Goal: Transaction & Acquisition: Purchase product/service

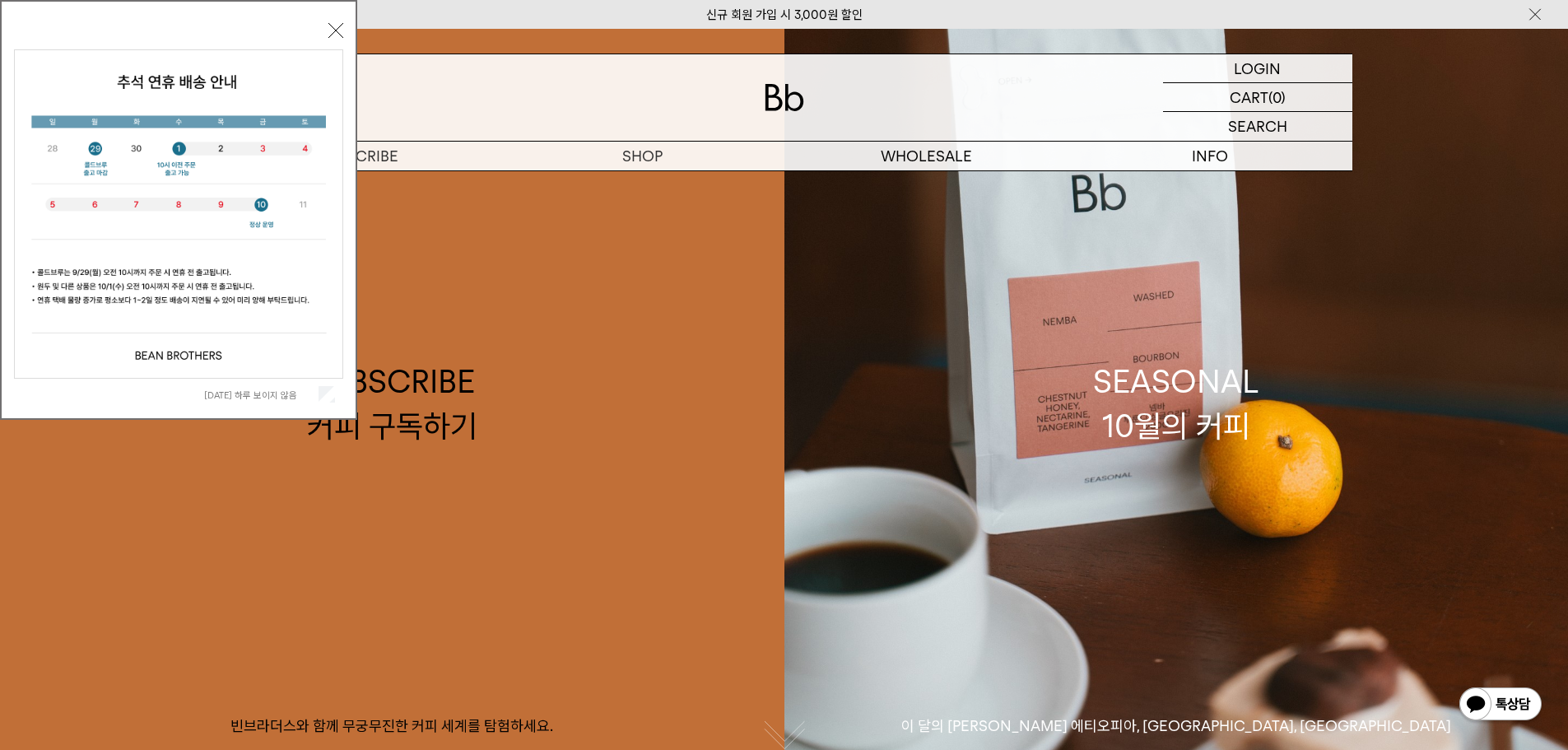
click at [337, 32] on button "닫기" at bounding box center [335, 30] width 15 height 15
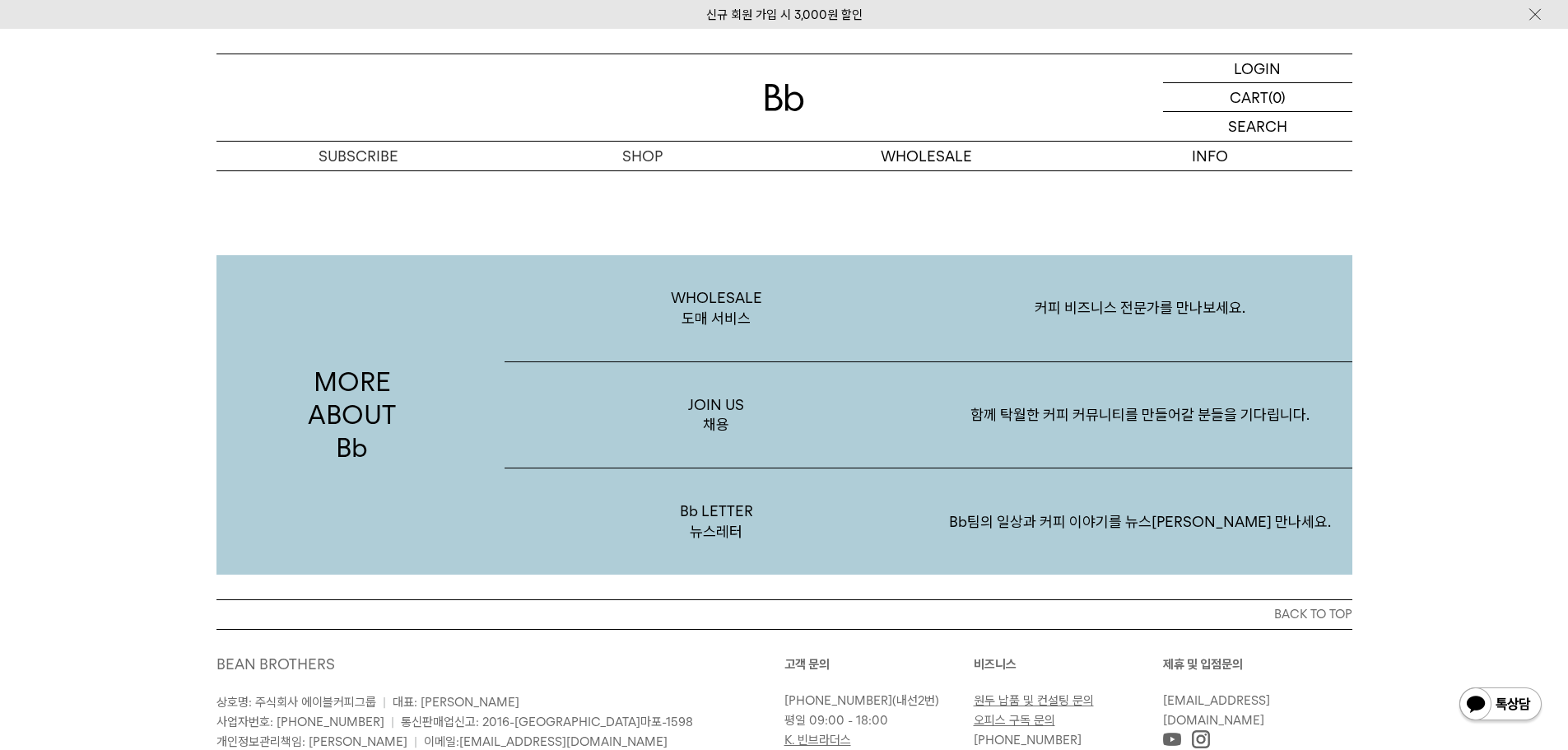
scroll to position [3025, 0]
click at [1156, 528] on p "Bb팀의 일상과 커피 이야기를 뉴스레터로 만나세요." at bounding box center [1140, 523] width 424 height 85
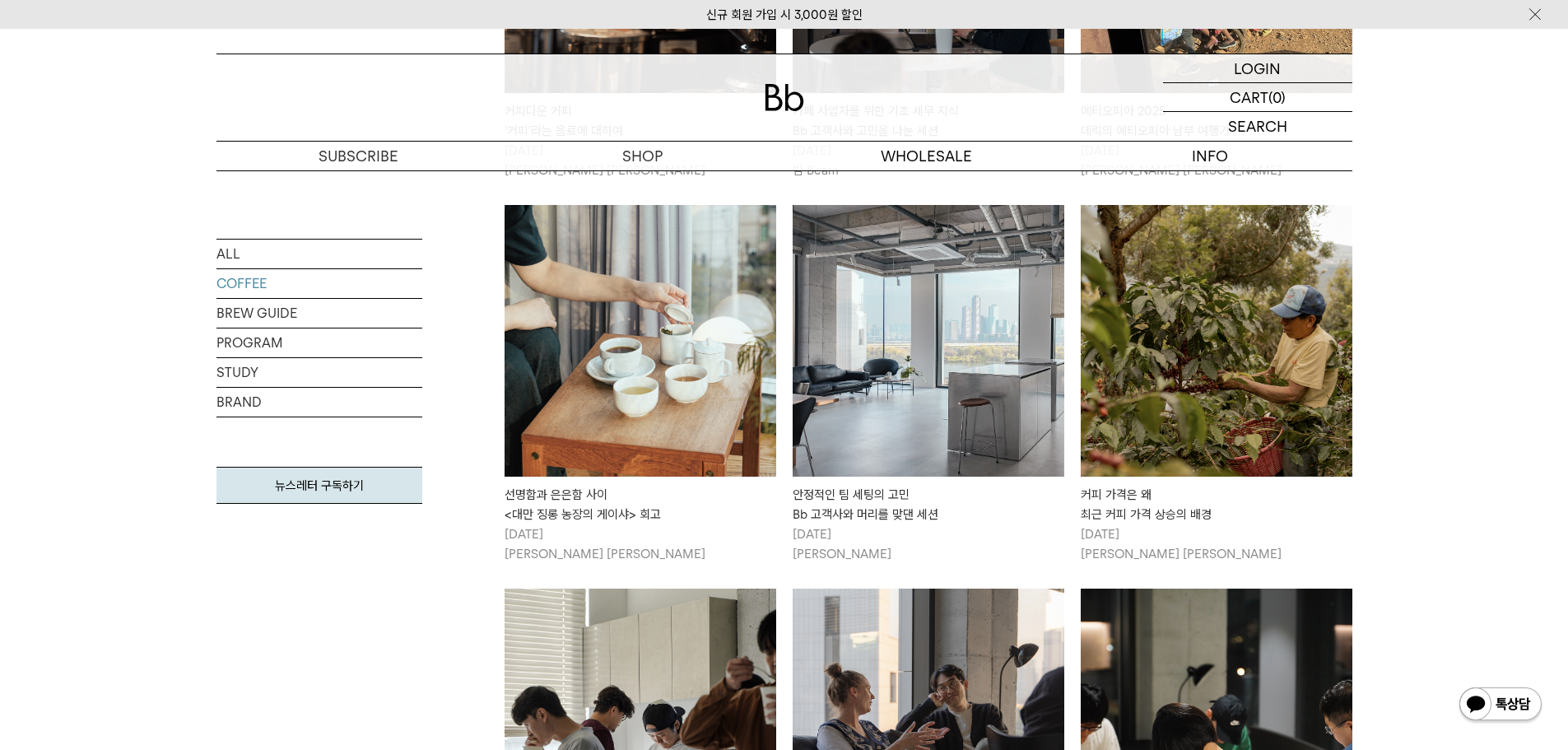
scroll to position [1317, 0]
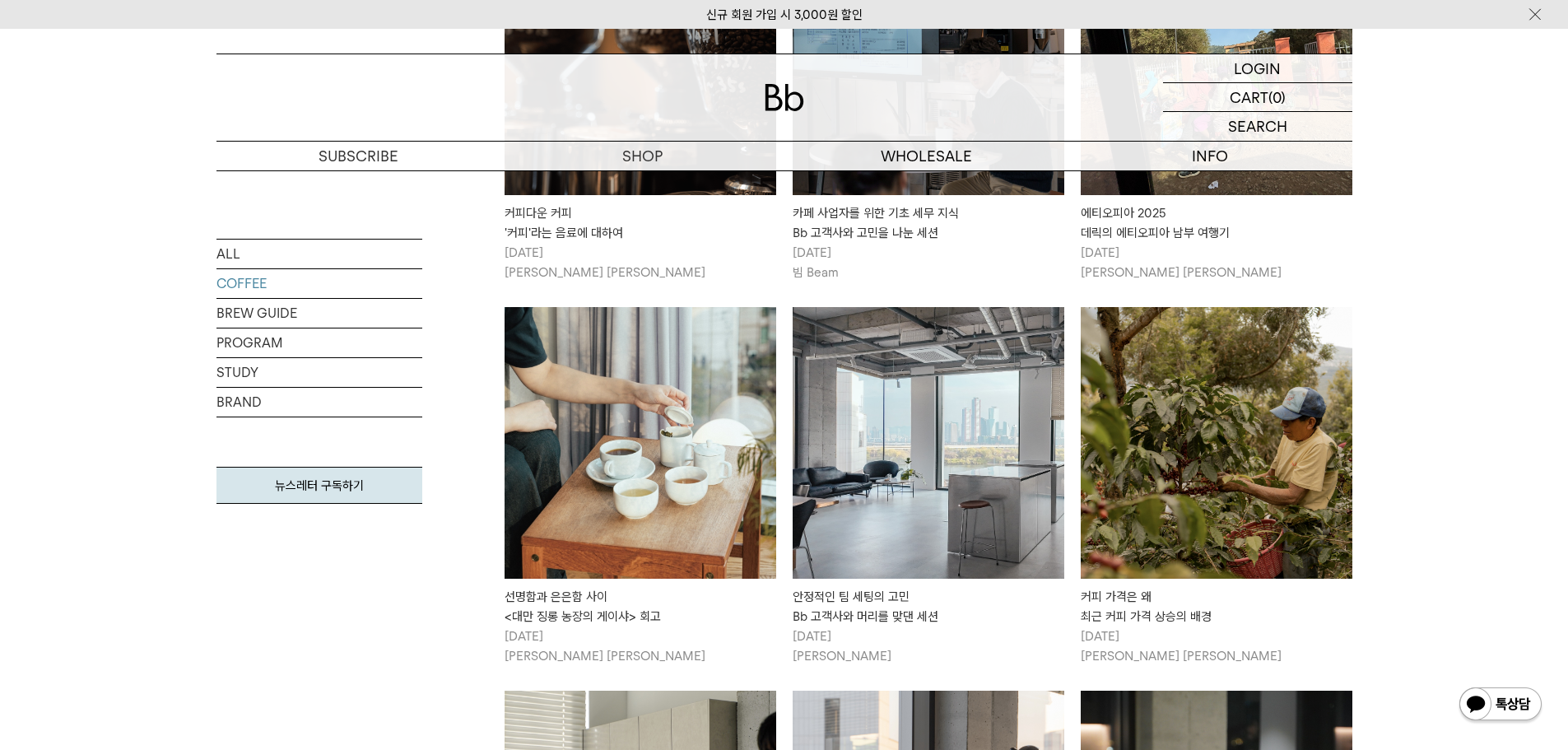
click at [915, 499] on img at bounding box center [928, 443] width 271 height 271
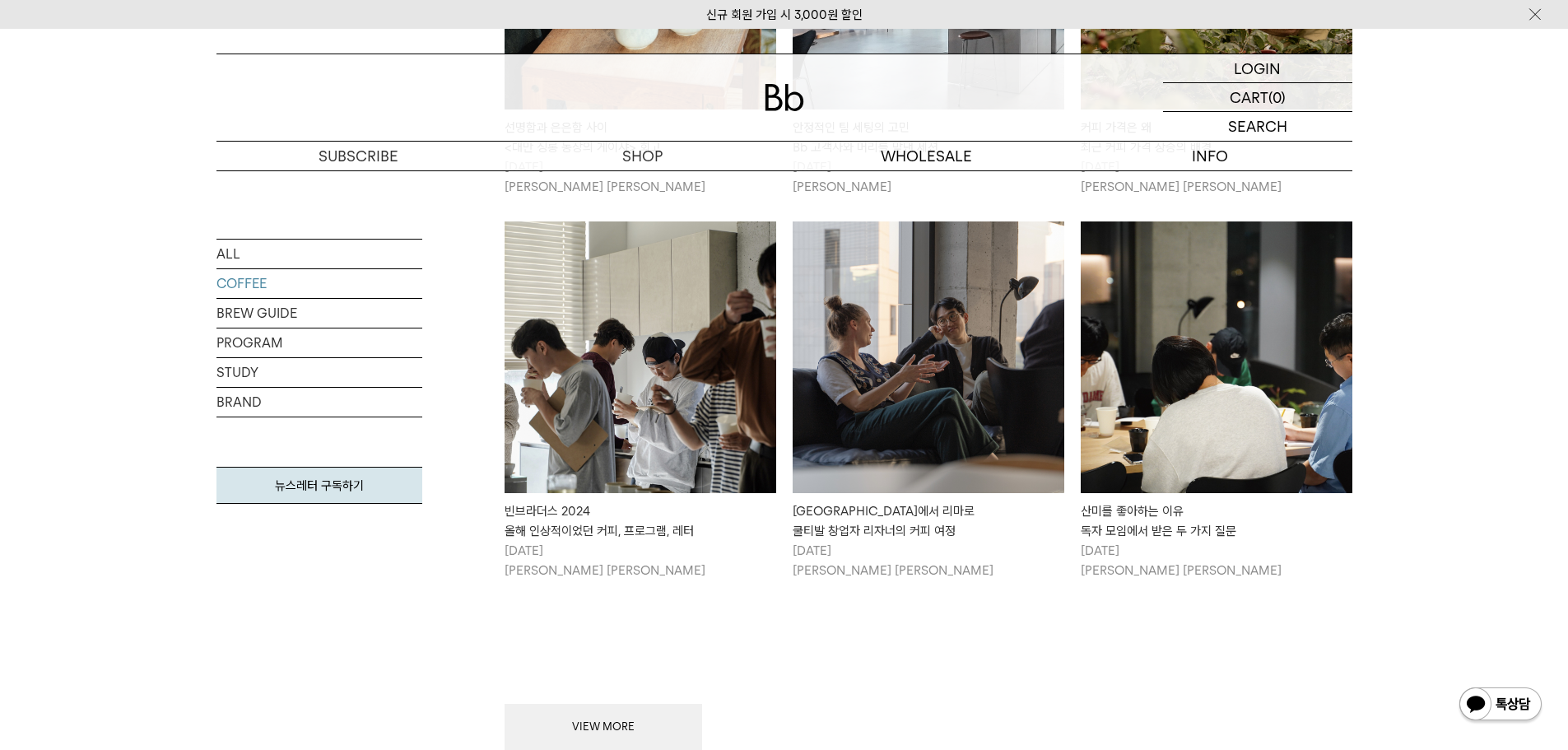
scroll to position [1976, 0]
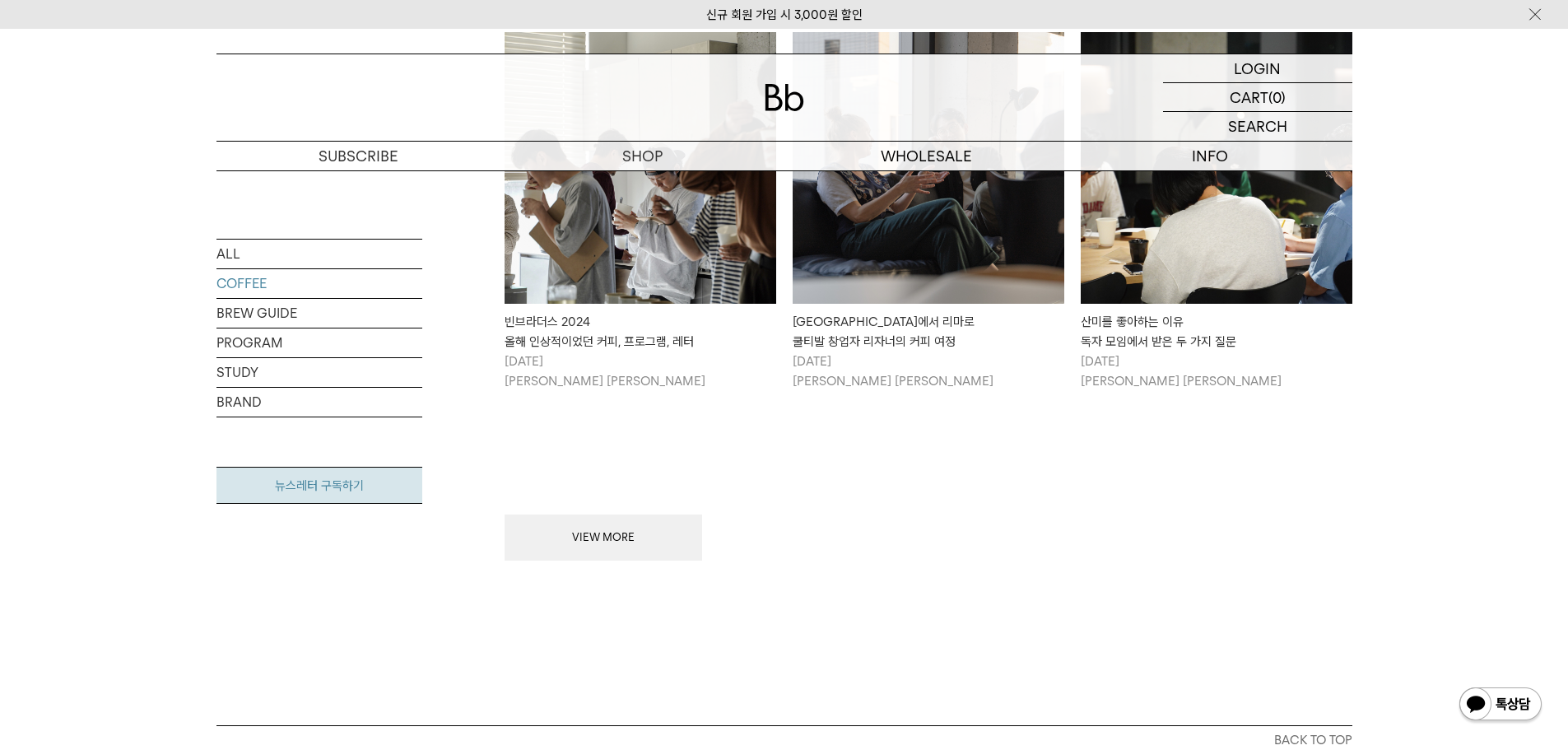
click at [348, 498] on link "뉴스레터 구독하기" at bounding box center [320, 484] width 206 height 37
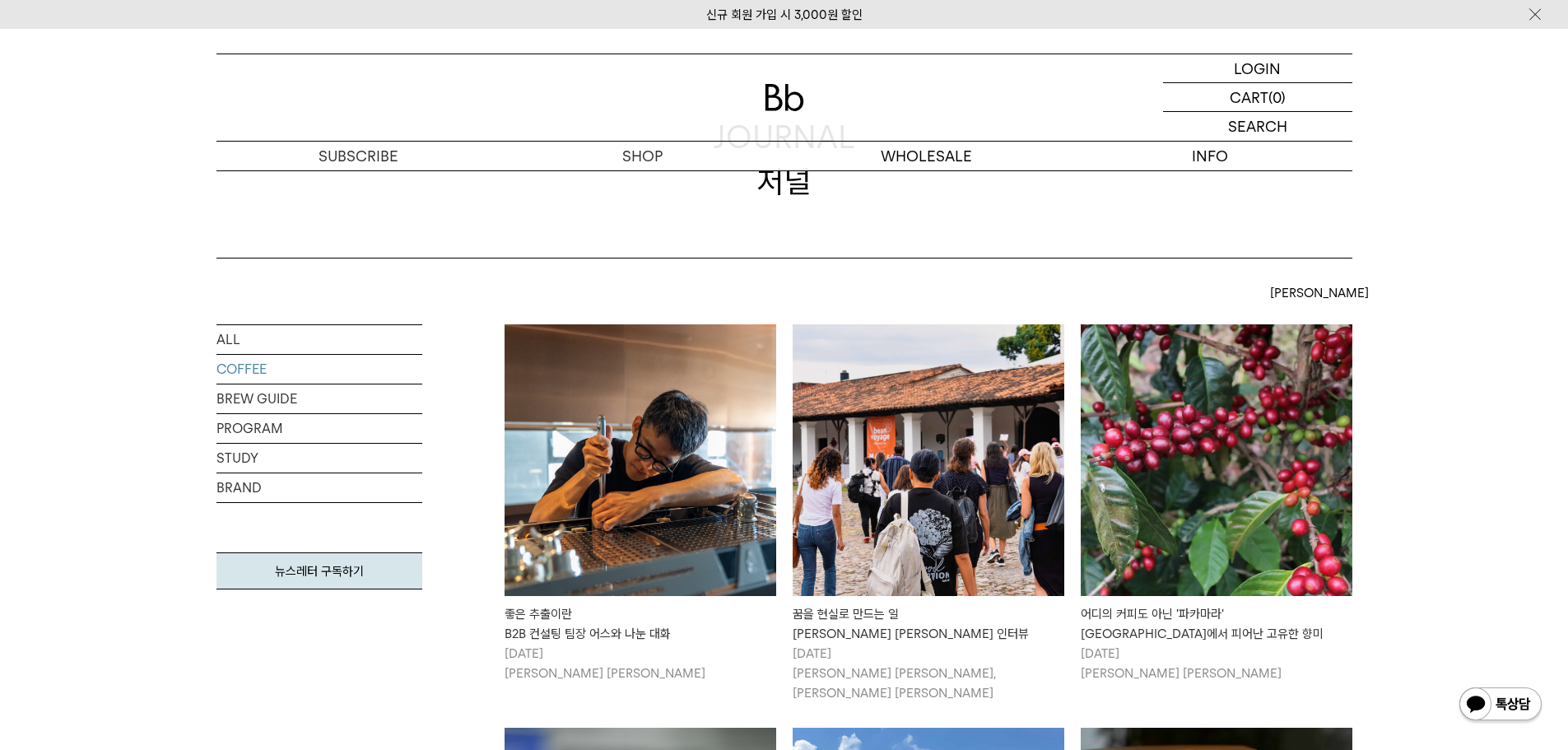
scroll to position [0, 0]
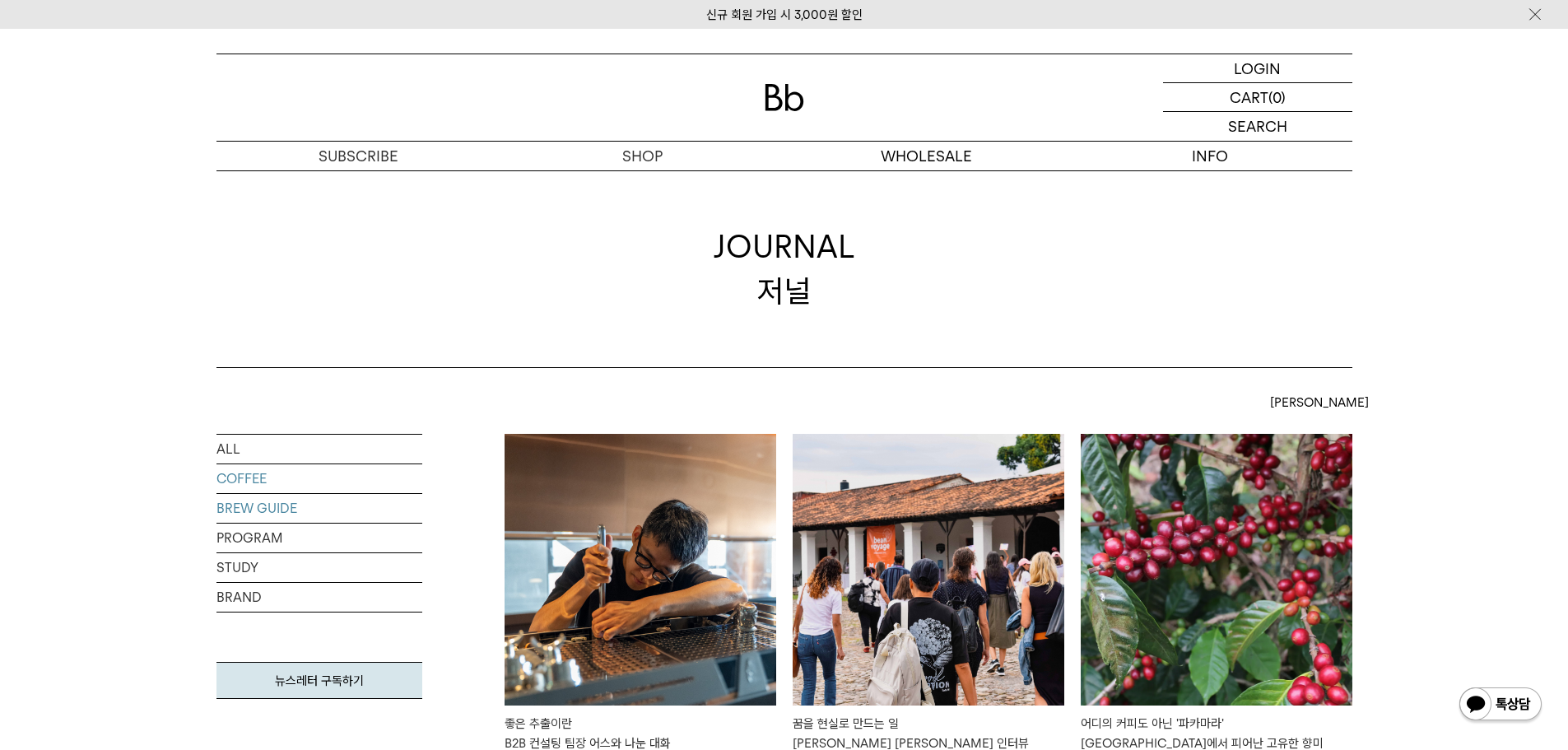
click at [266, 516] on link "BREW GUIDE" at bounding box center [320, 507] width 206 height 29
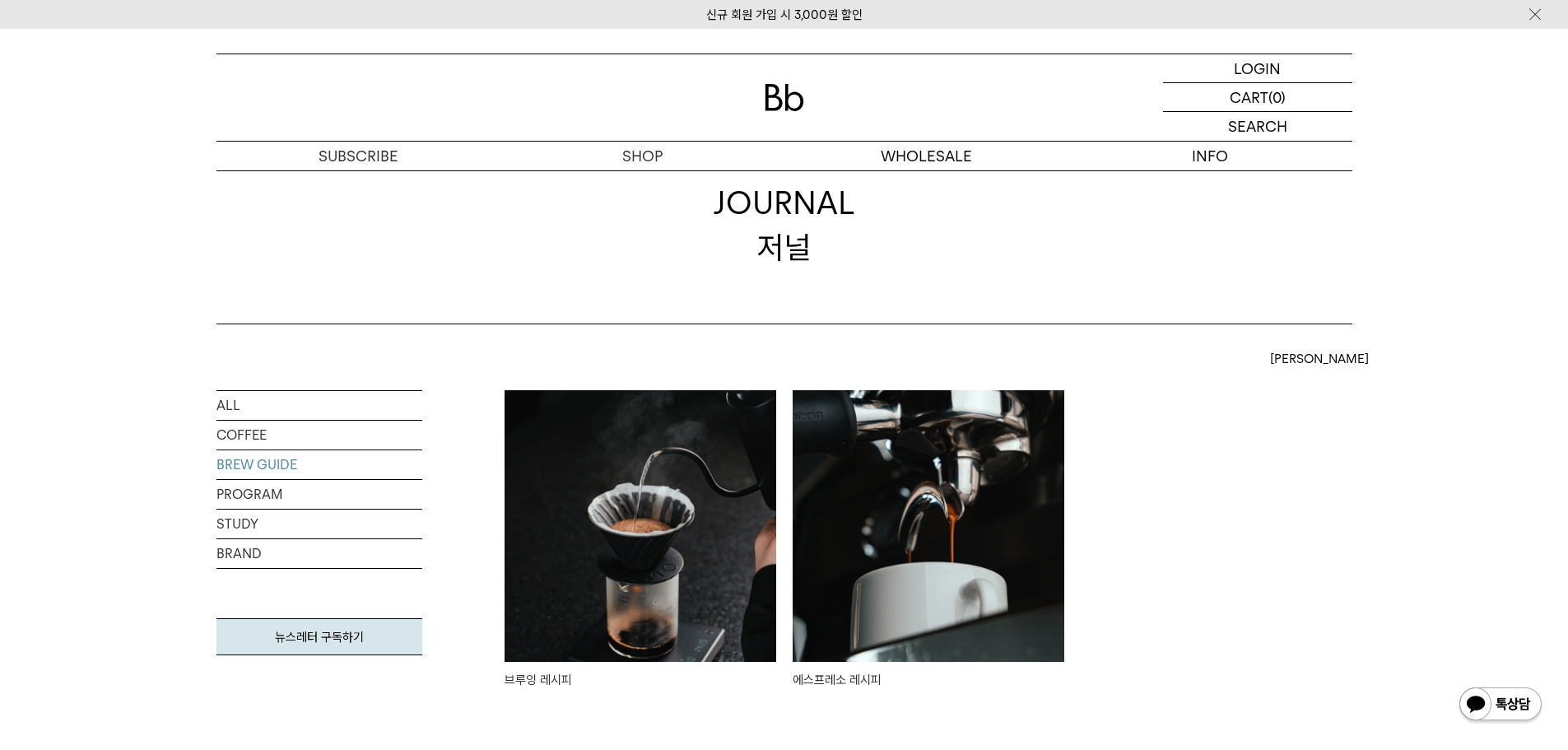
scroll to position [164, 0]
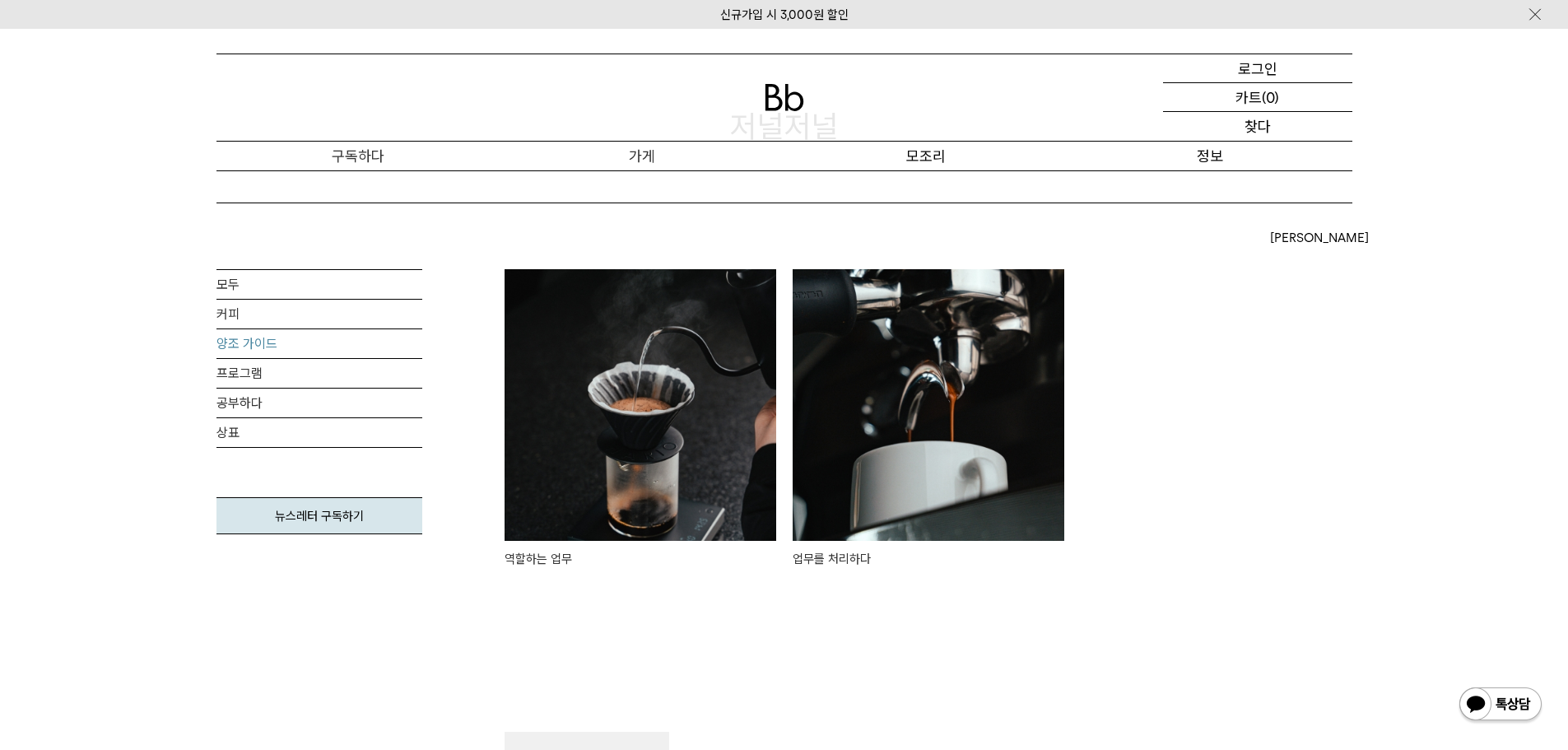
click at [659, 483] on img at bounding box center [640, 405] width 271 height 271
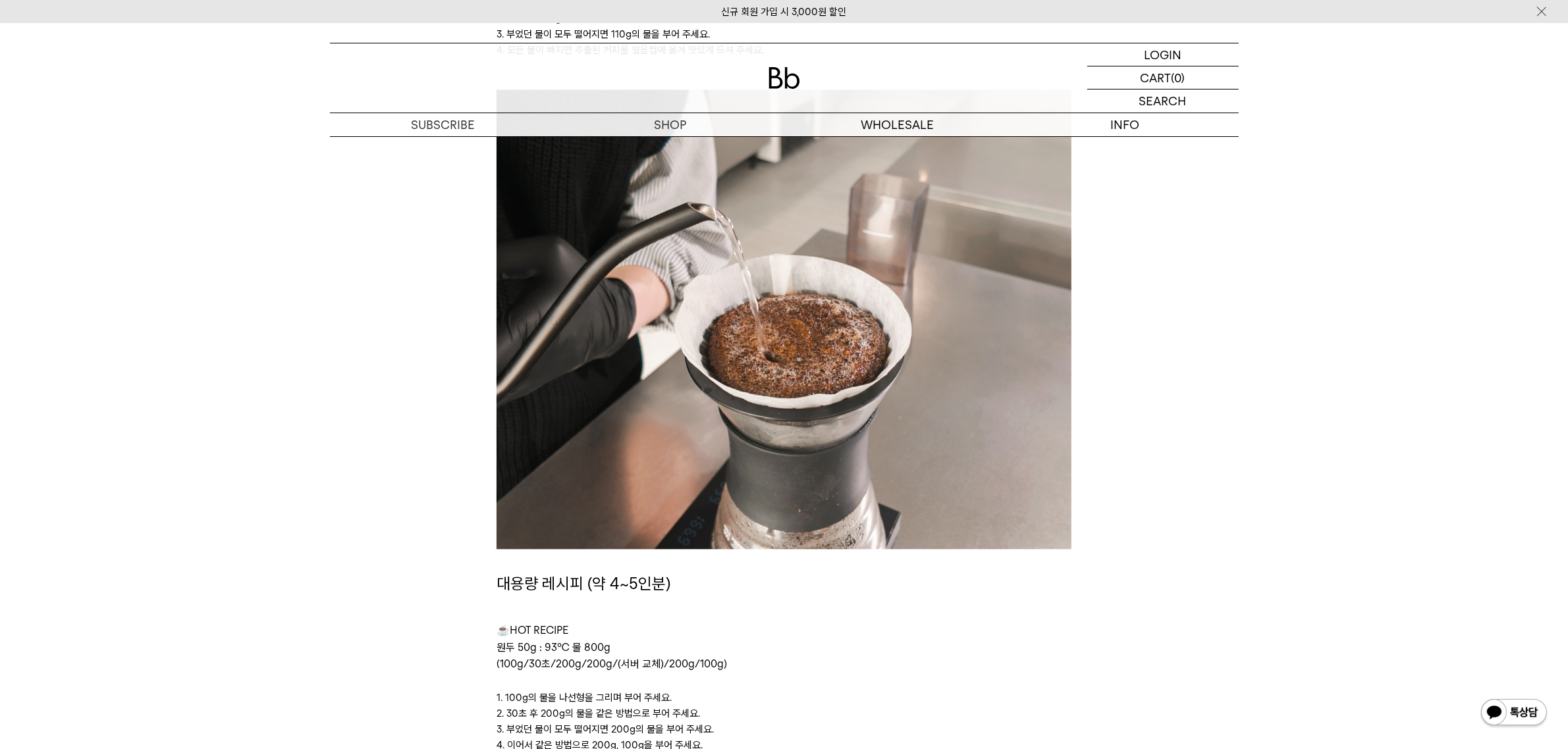
scroll to position [3704, 0]
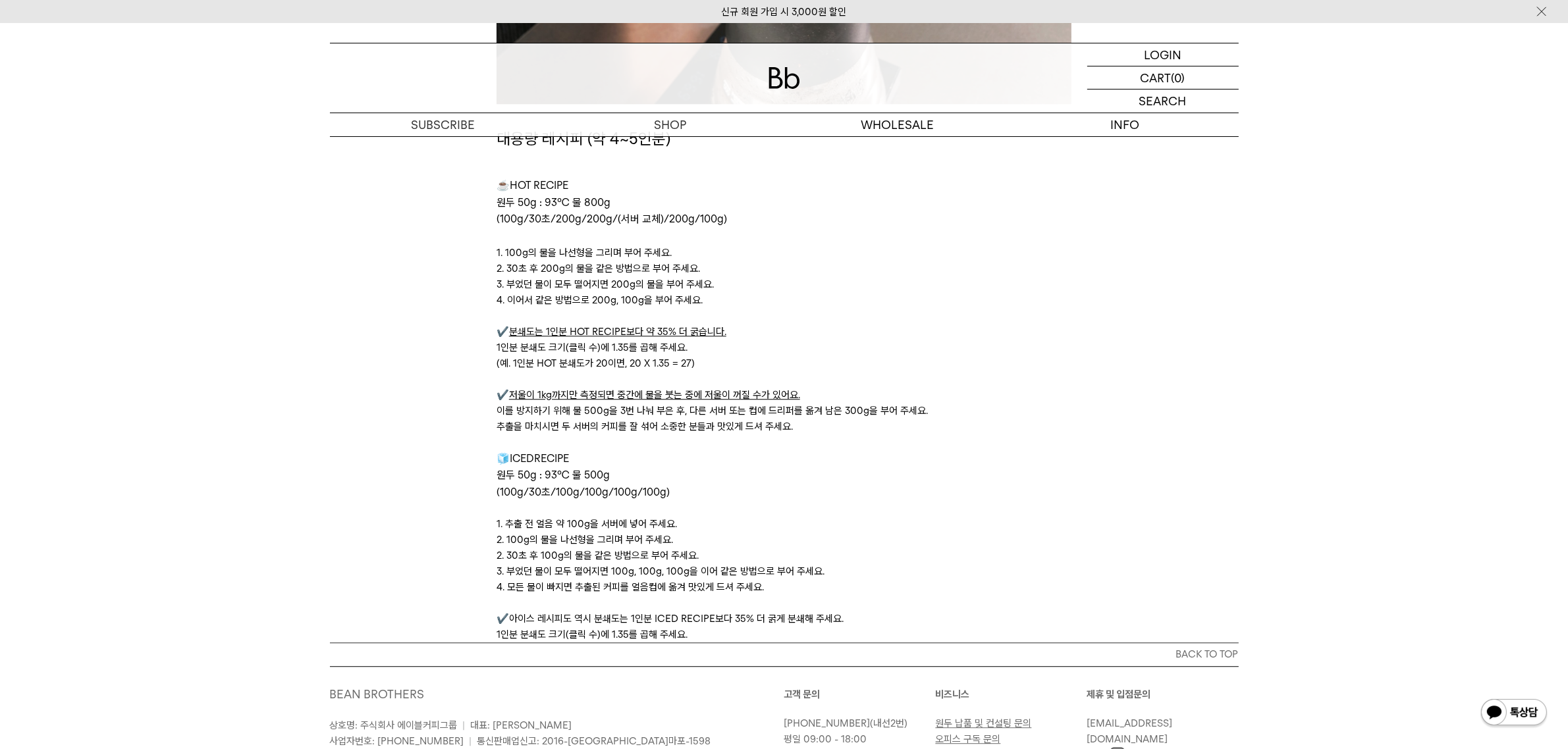
scroll to position [4198, 0]
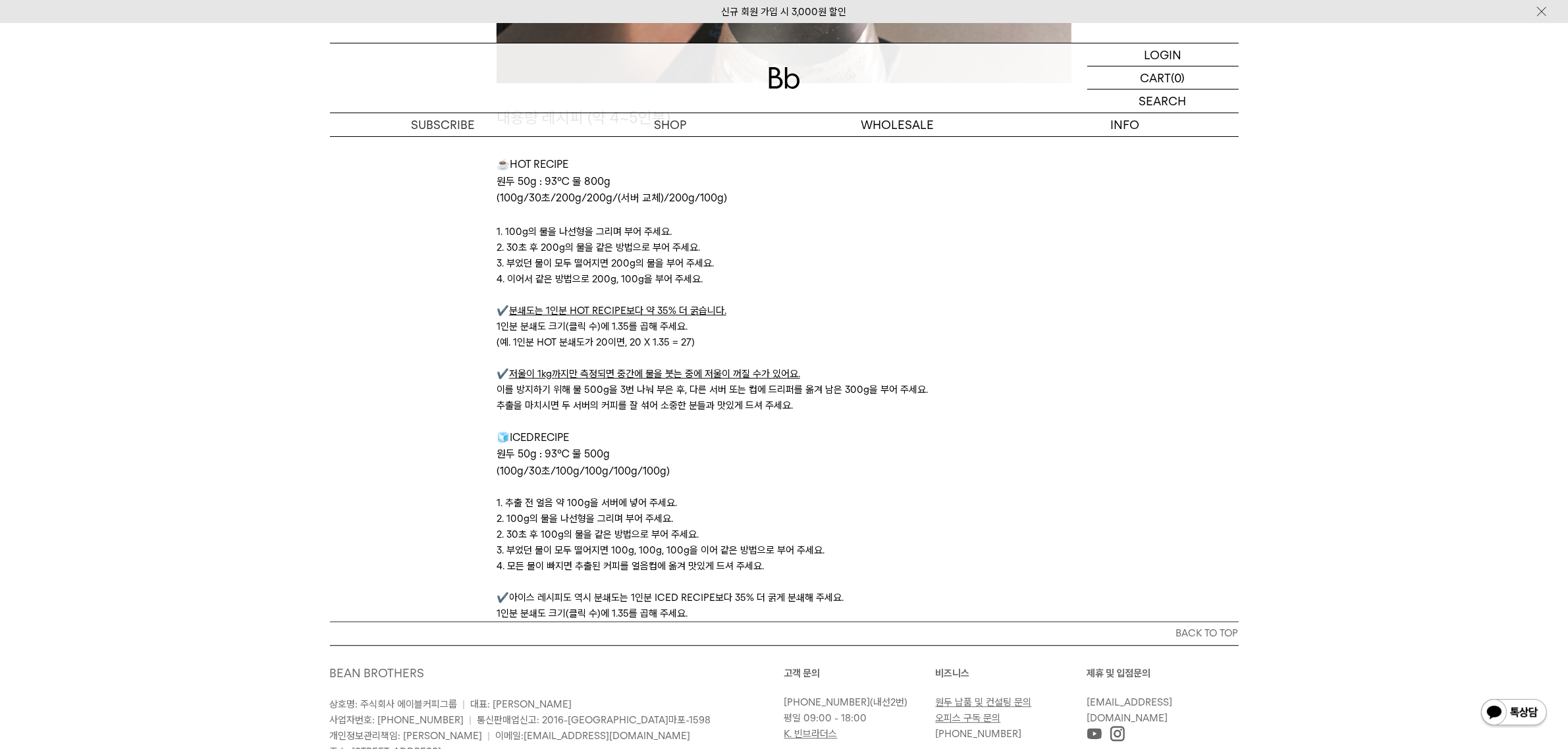
drag, startPoint x: 507, startPoint y: 308, endPoint x: 779, endPoint y: 323, distance: 272.4
click at [779, 323] on div "대용량 레시피 (약 4~5인분) ☕ HOT RECIPE 원두 50g : 93℃ 물 800g (100g/30초/200g/200g/(서버 교체)/…" at bounding box center [783, 363] width 575 height 516
click at [804, 465] on p "(100g/30초/100g/100g/100g/100g)" at bounding box center [783, 472] width 575 height 17
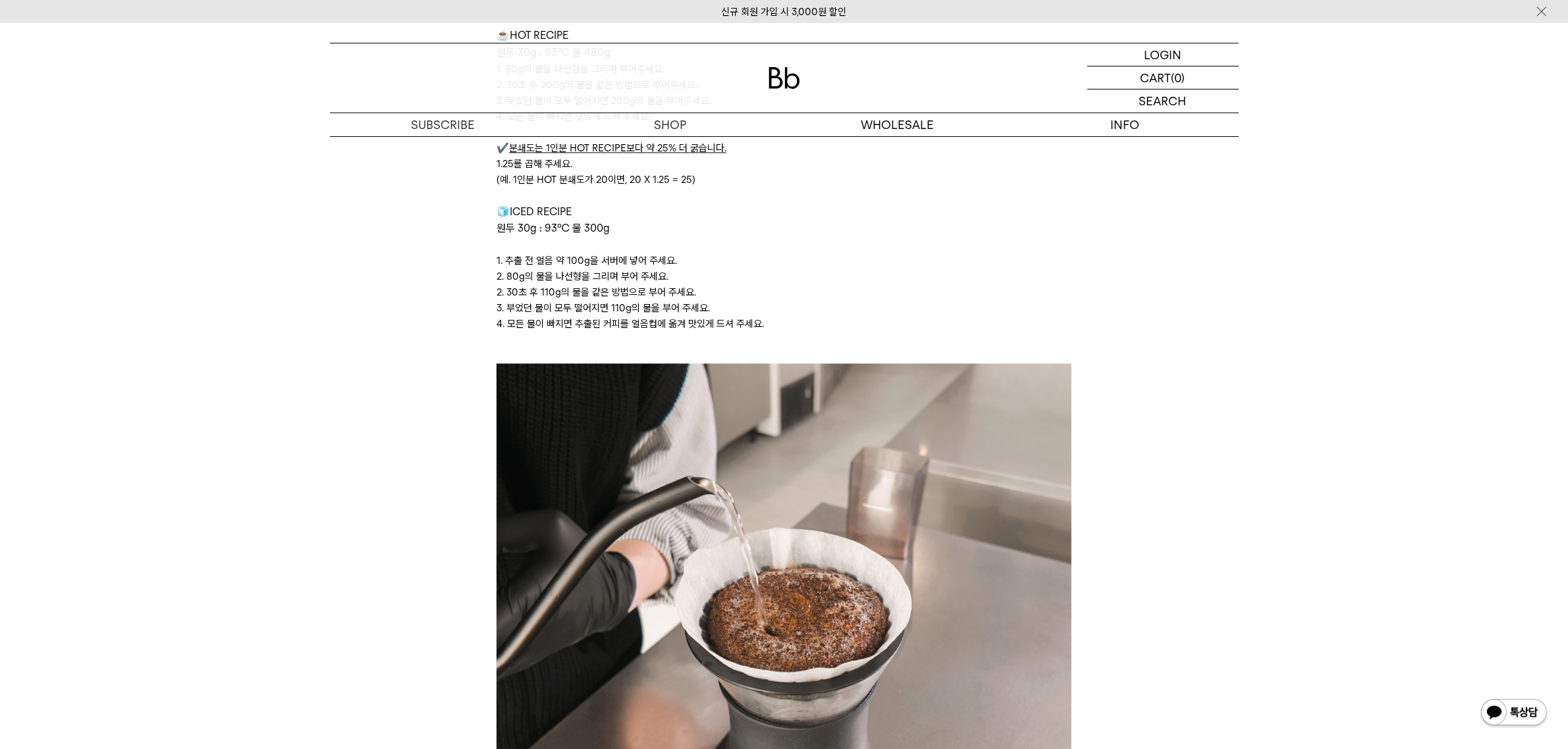
scroll to position [3457, 0]
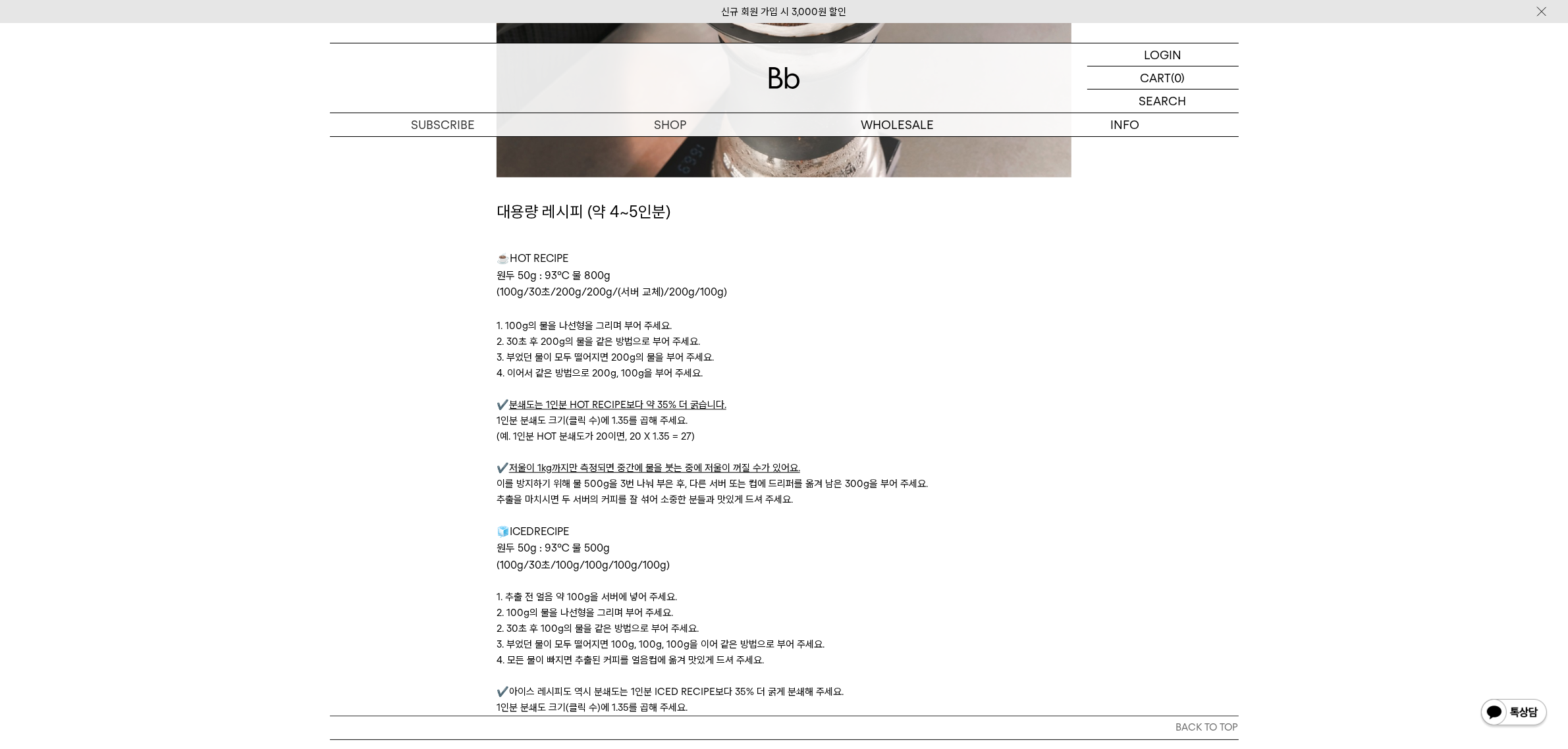
scroll to position [4320, 0]
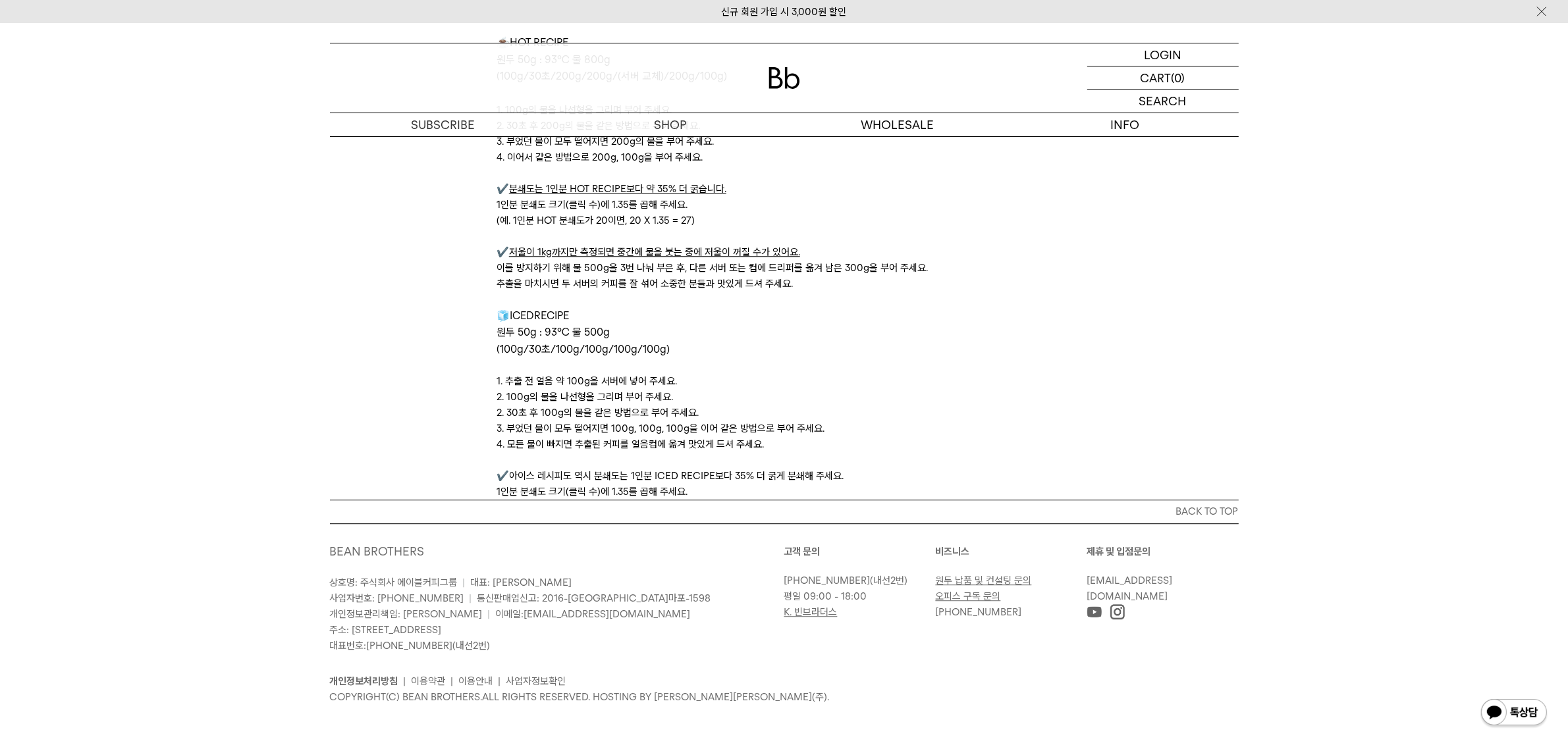
click at [1018, 333] on p "원두 50g : 93℃ 물 500g" at bounding box center [783, 333] width 575 height 17
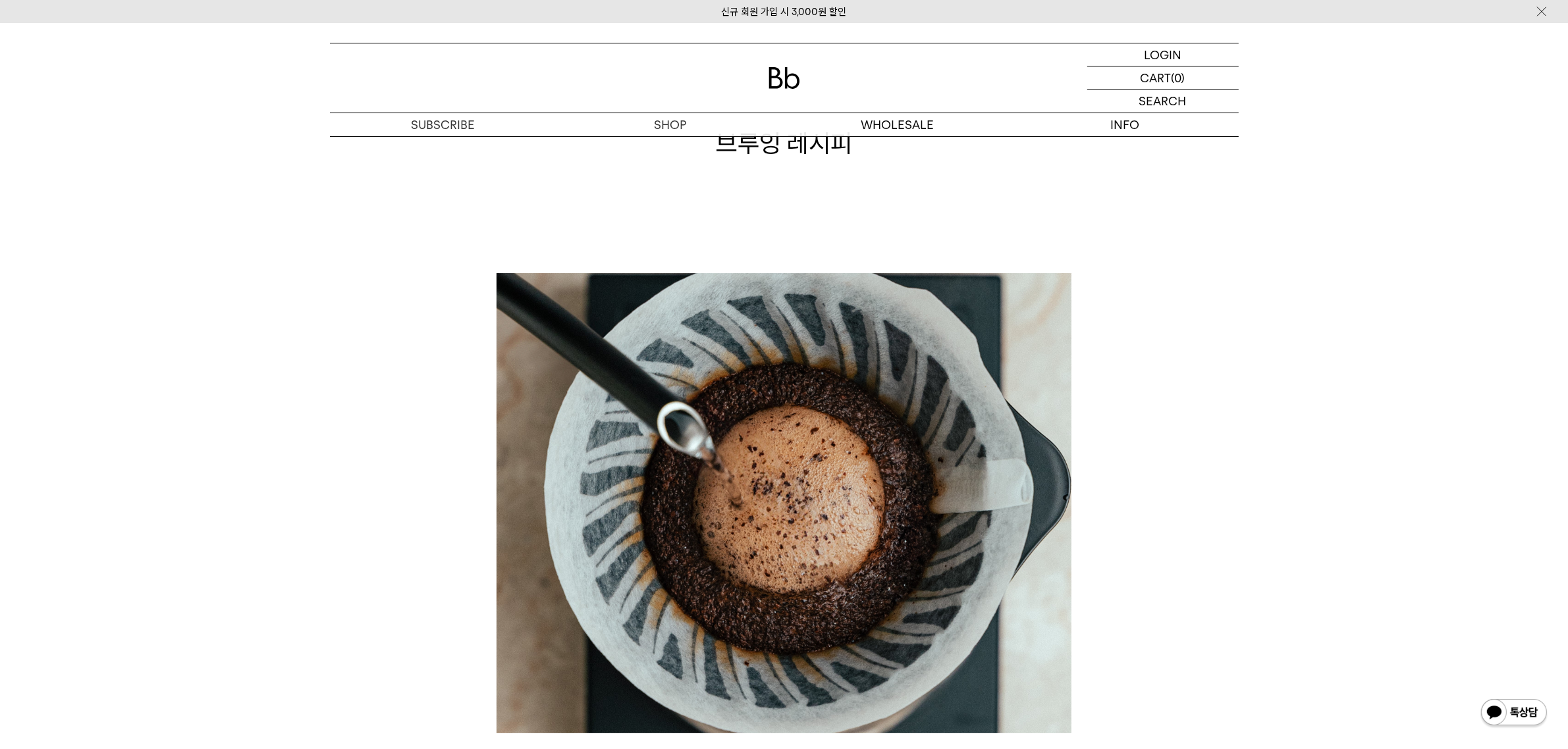
scroll to position [0, 0]
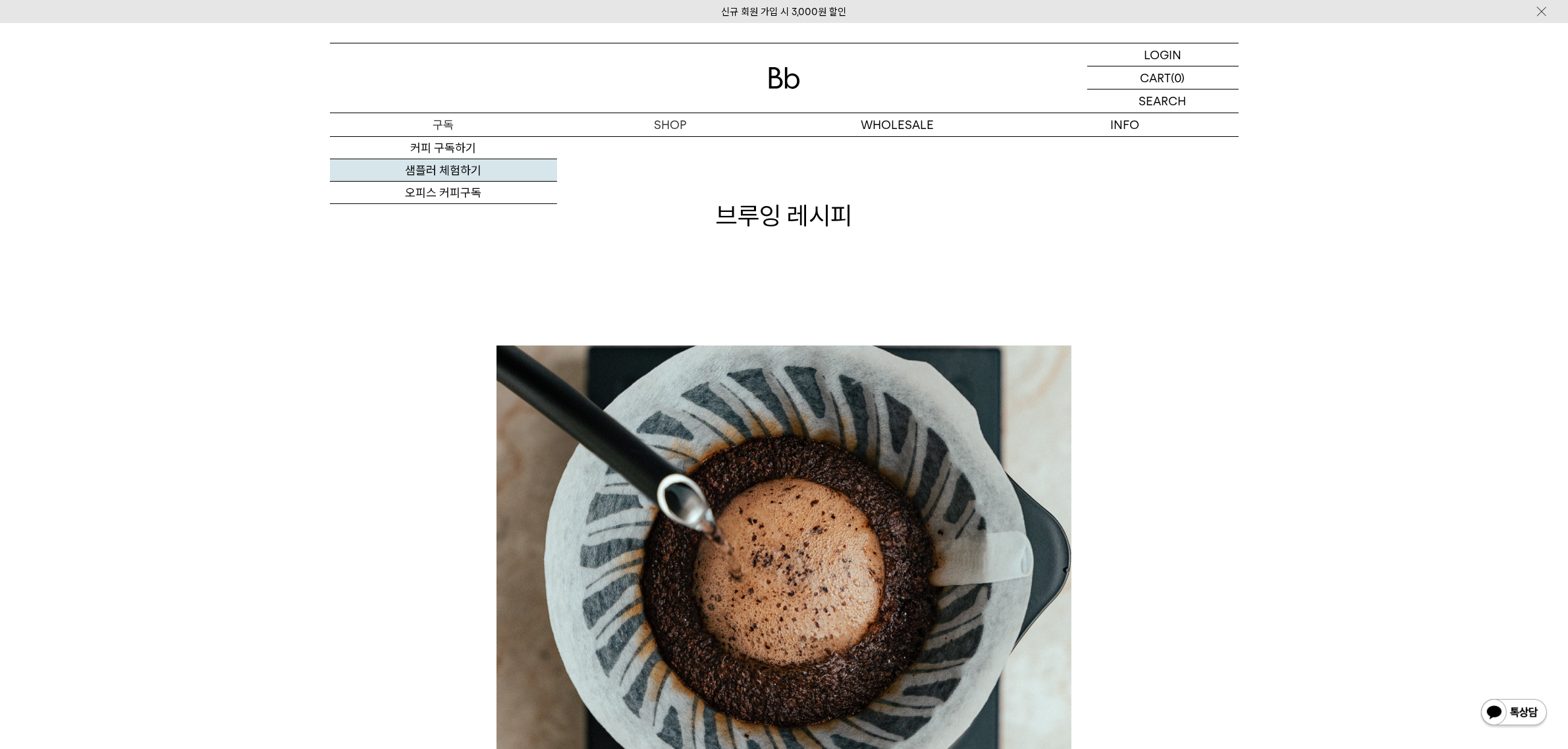
click at [438, 171] on link "샘플러 체험하기" at bounding box center [443, 170] width 228 height 22
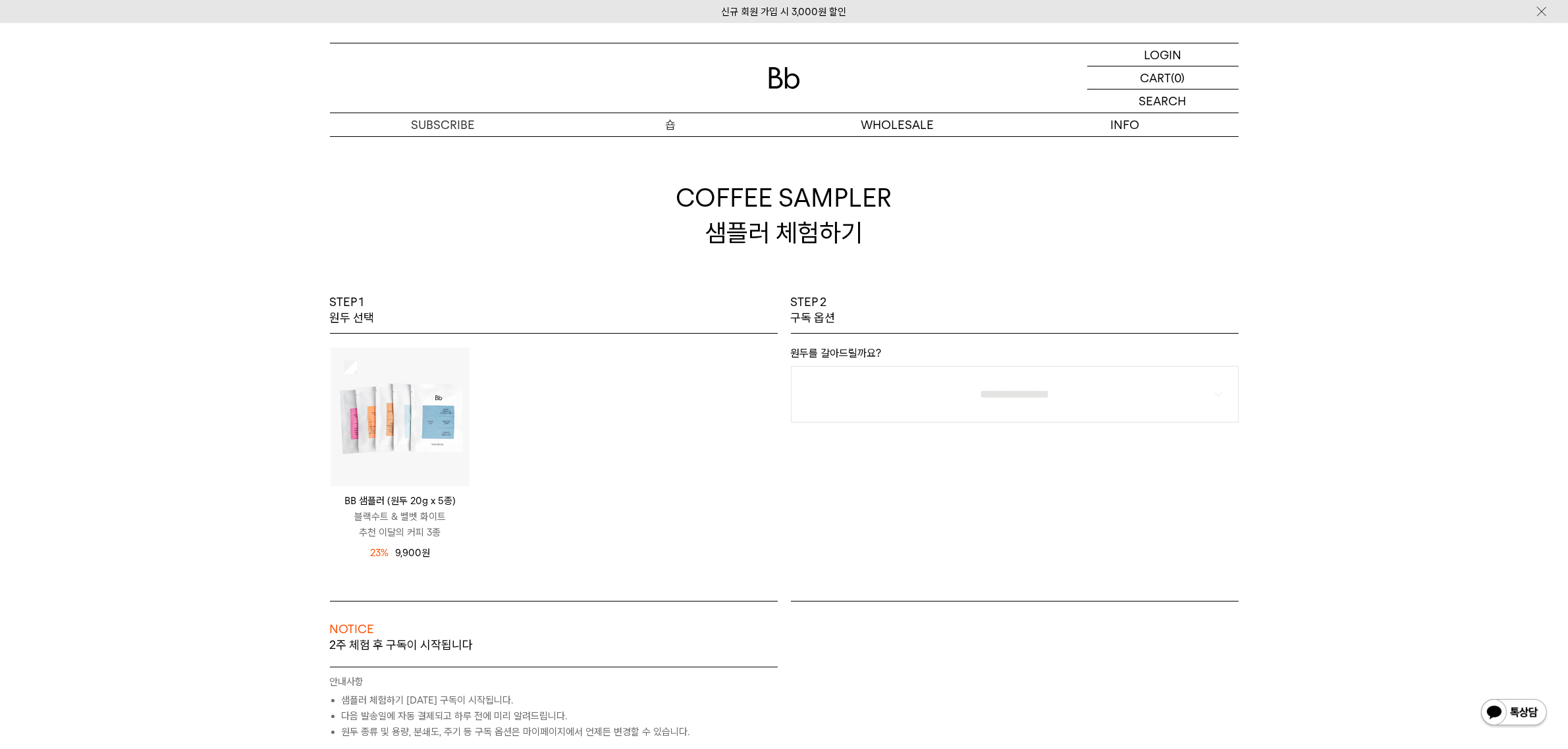
click at [671, 124] on p "숍" at bounding box center [671, 124] width 228 height 23
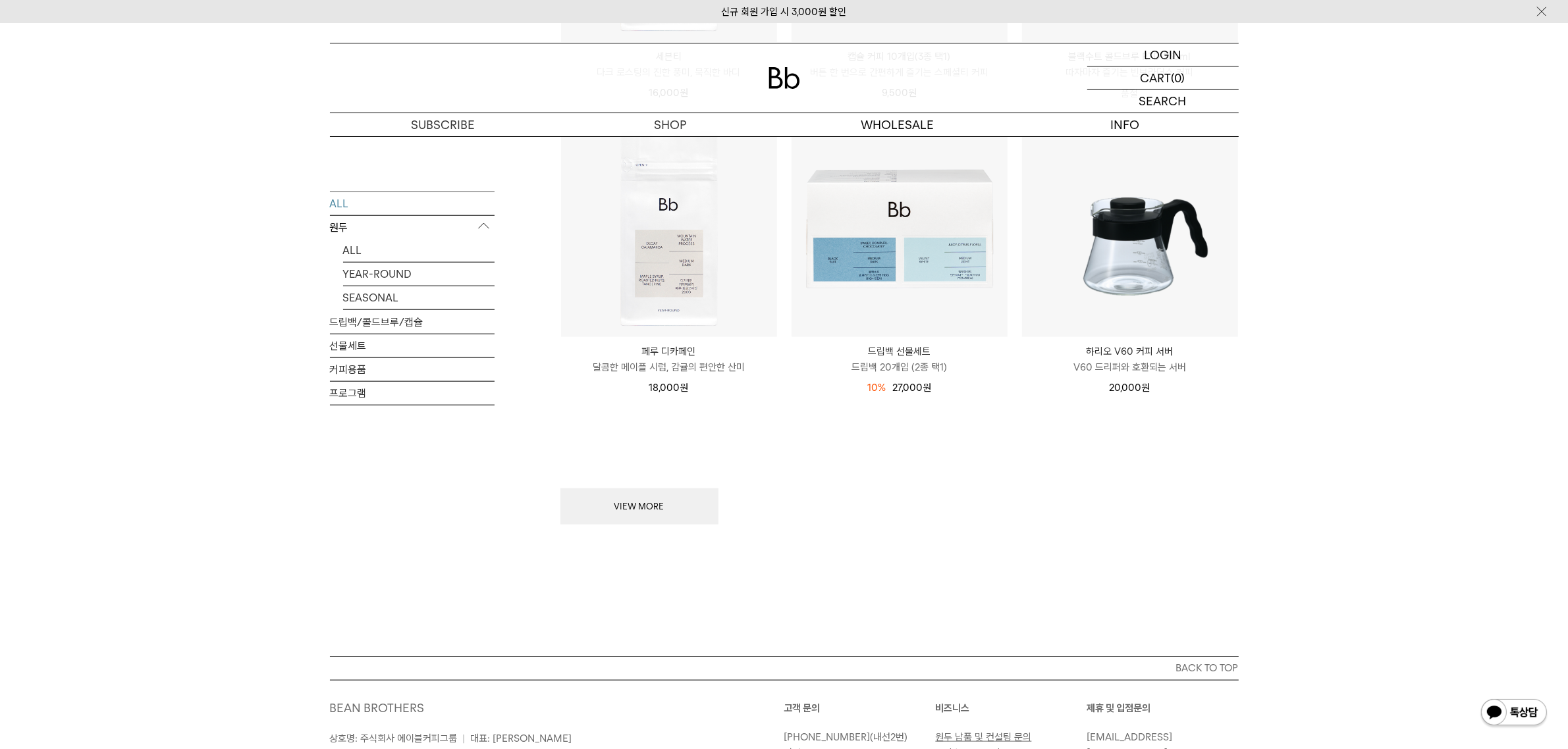
scroll to position [1752, 0]
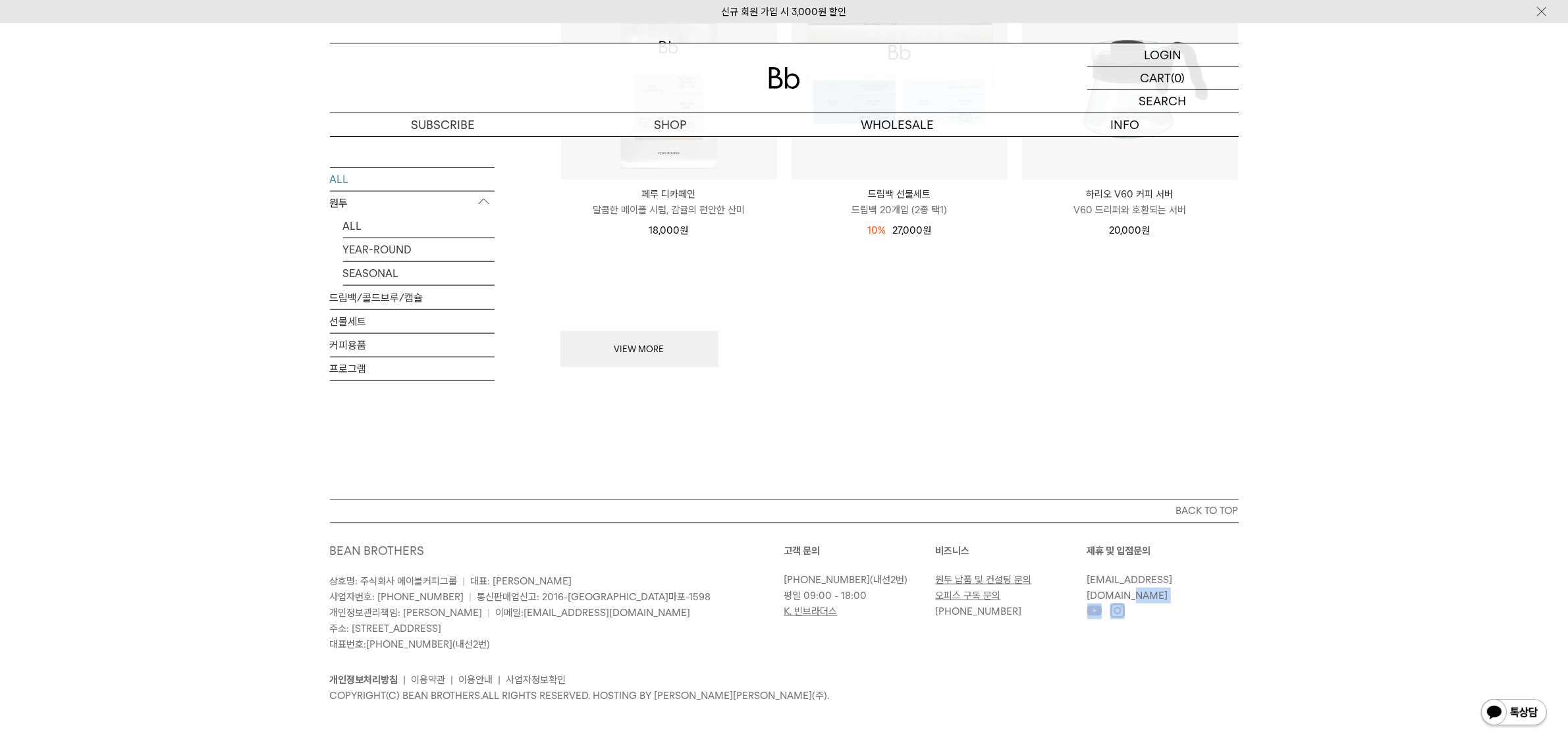
click at [1381, 594] on div "BACK TO TOP BEAN BROTHERS 상호명: 주식회사 에이블커피그룹 | 대표: 박성호 사업자번호: 220-87-84283 | 통신판…" at bounding box center [784, 625] width 1568 height 251
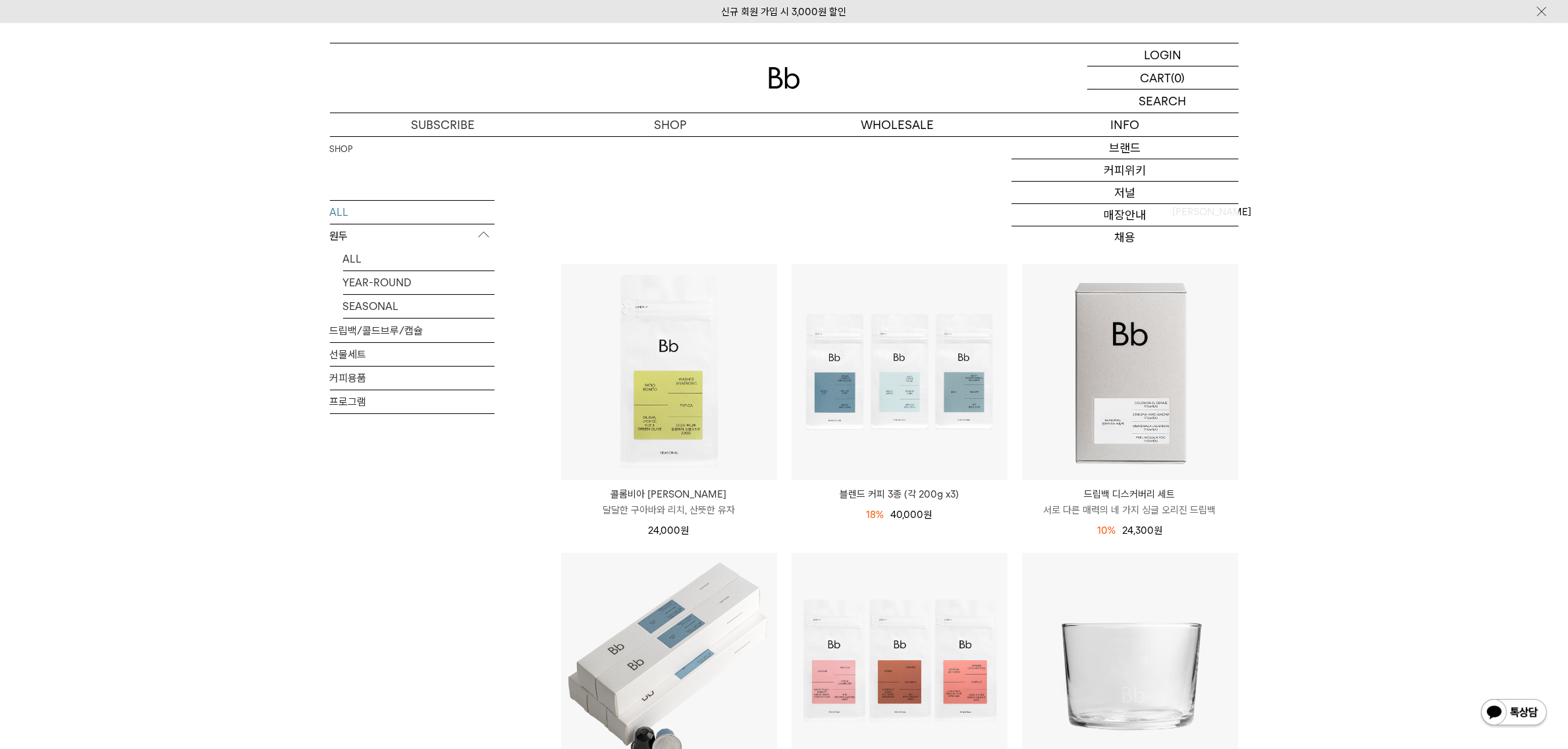
scroll to position [82, 0]
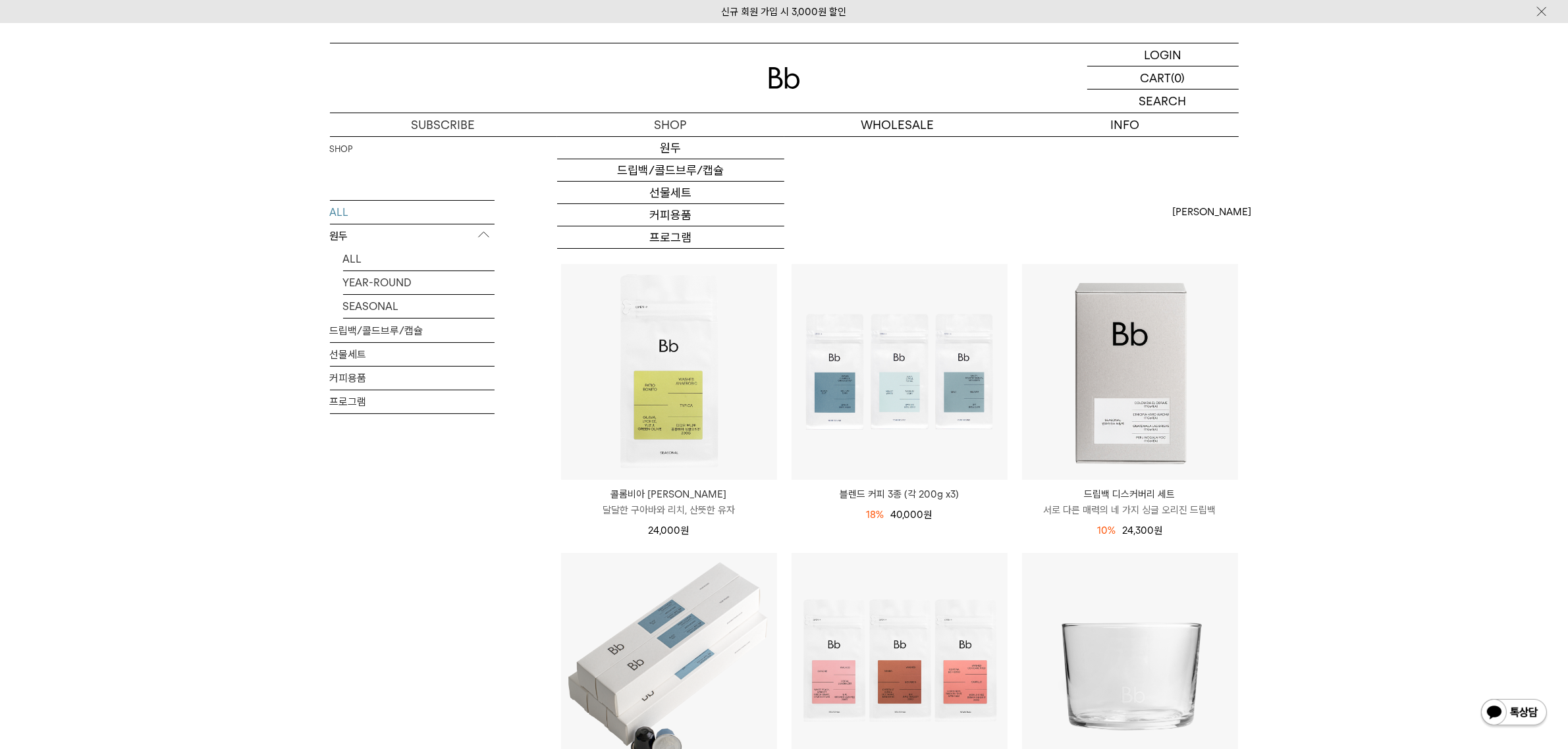
click at [633, 69] on div at bounding box center [784, 78] width 909 height 69
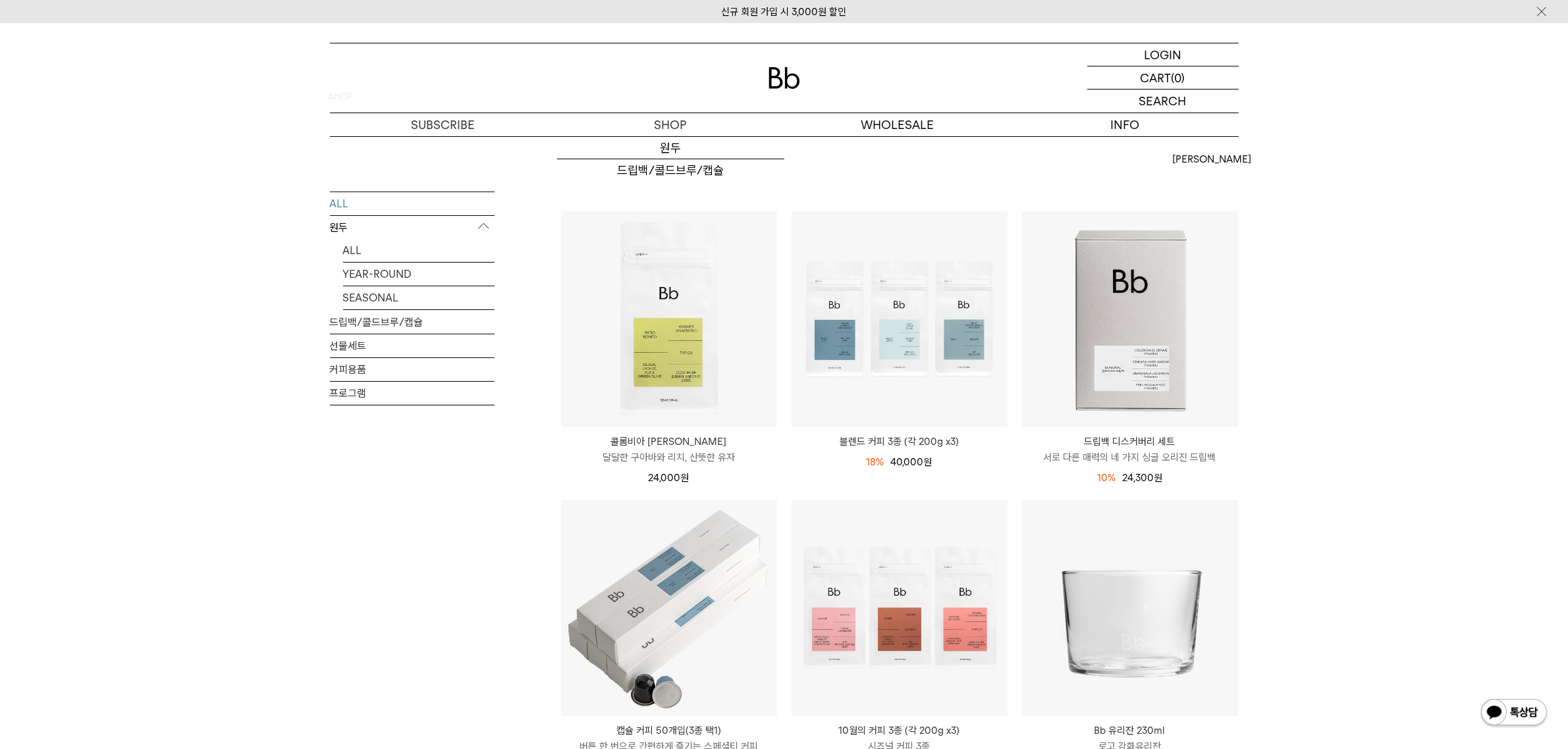
scroll to position [82, 0]
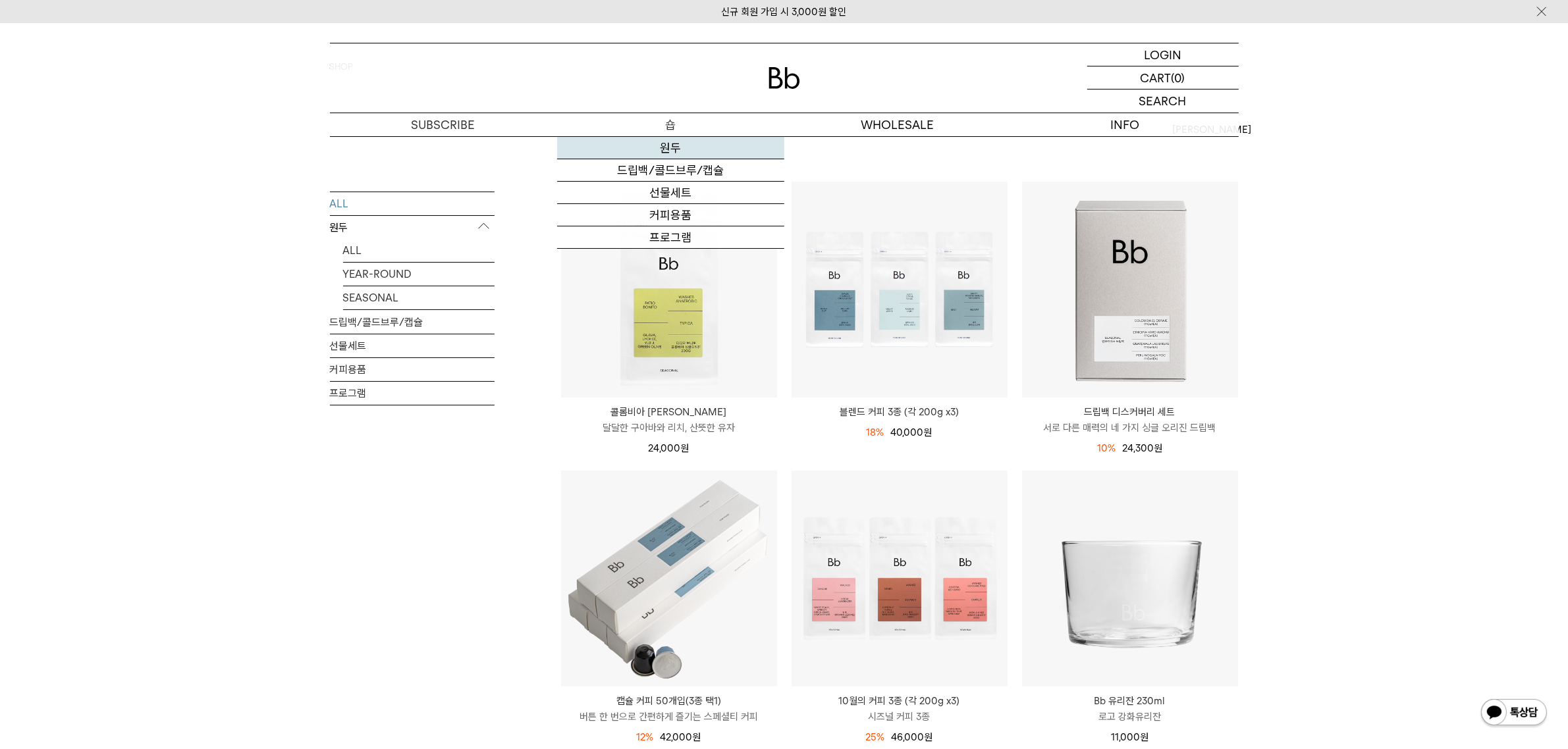
click at [671, 143] on link "원두" at bounding box center [671, 148] width 228 height 22
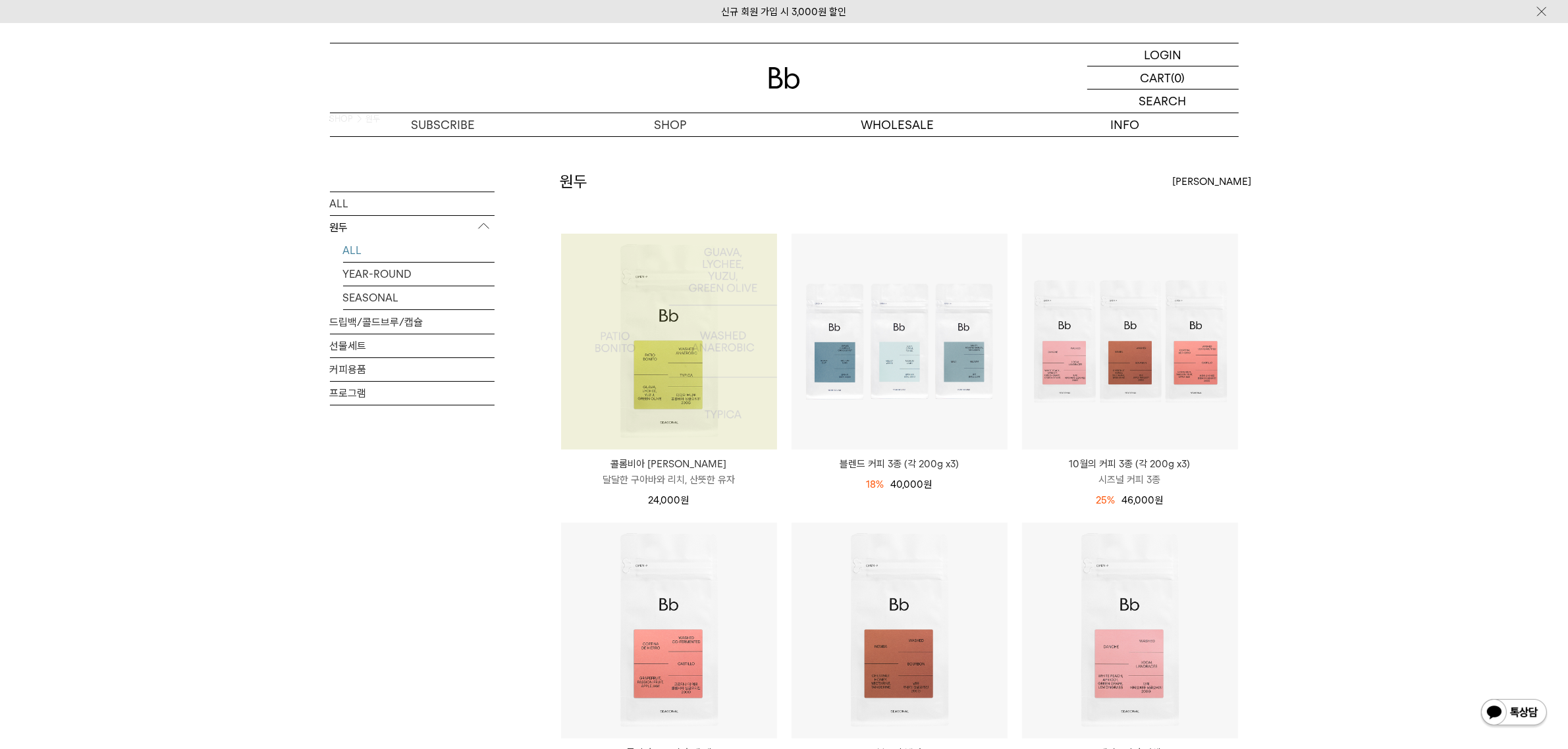
scroll to position [165, 0]
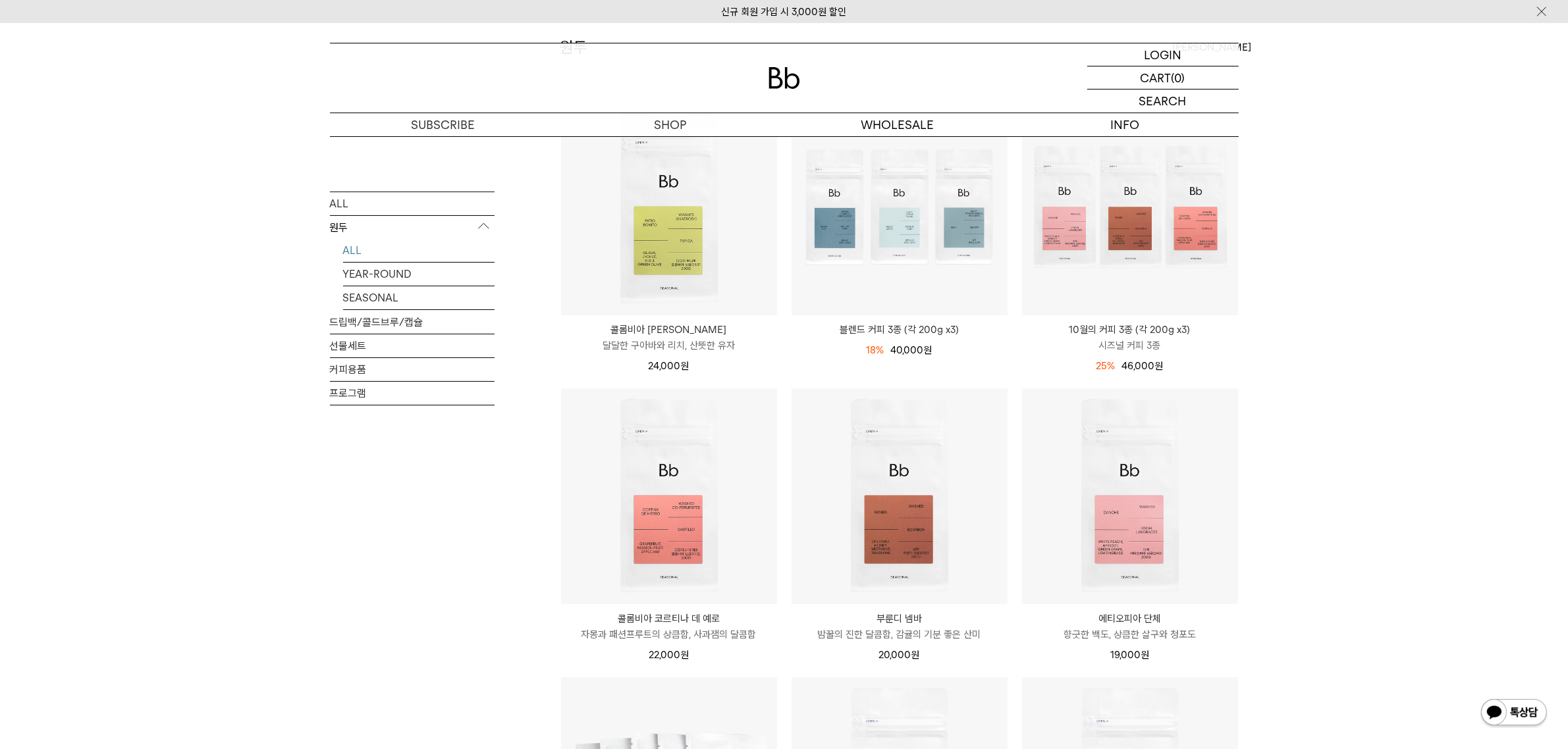
click at [1396, 437] on div "SHOP 원두 ALL 원두 ALL YEAR-ROUND SEASONAL 드립백/콜드브루/캡슐 선물세트 커피용품 프로그램 원두 최신순" at bounding box center [784, 678] width 1568 height 1415
click at [1433, 415] on div "SHOP 원두 ALL 원두 ALL YEAR-ROUND SEASONAL 드립백/콜드브루/캡슐 선물세트 커피용품 프로그램 원두 최신순" at bounding box center [784, 678] width 1568 height 1415
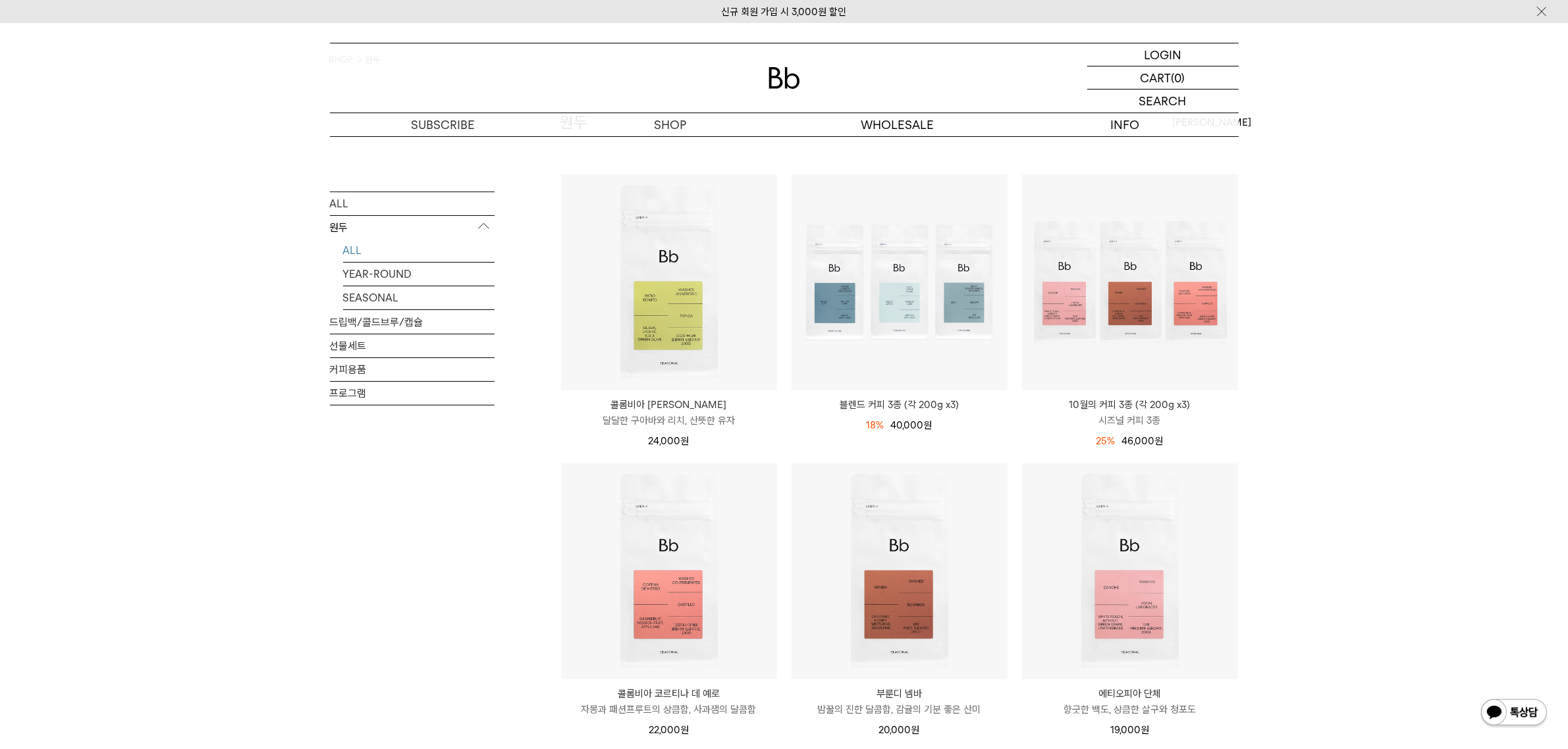
scroll to position [0, 0]
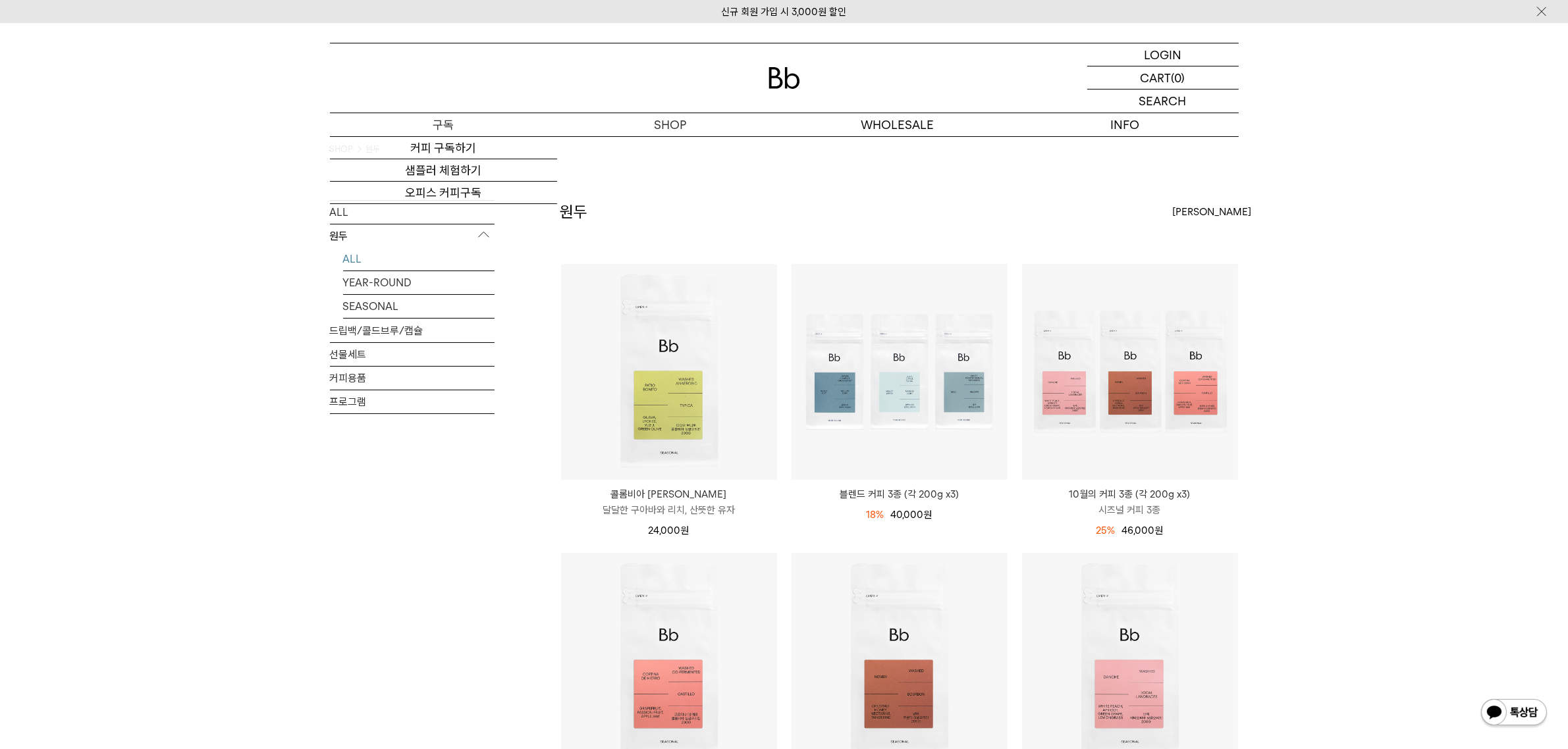
click at [446, 120] on p "구독" at bounding box center [443, 124] width 228 height 23
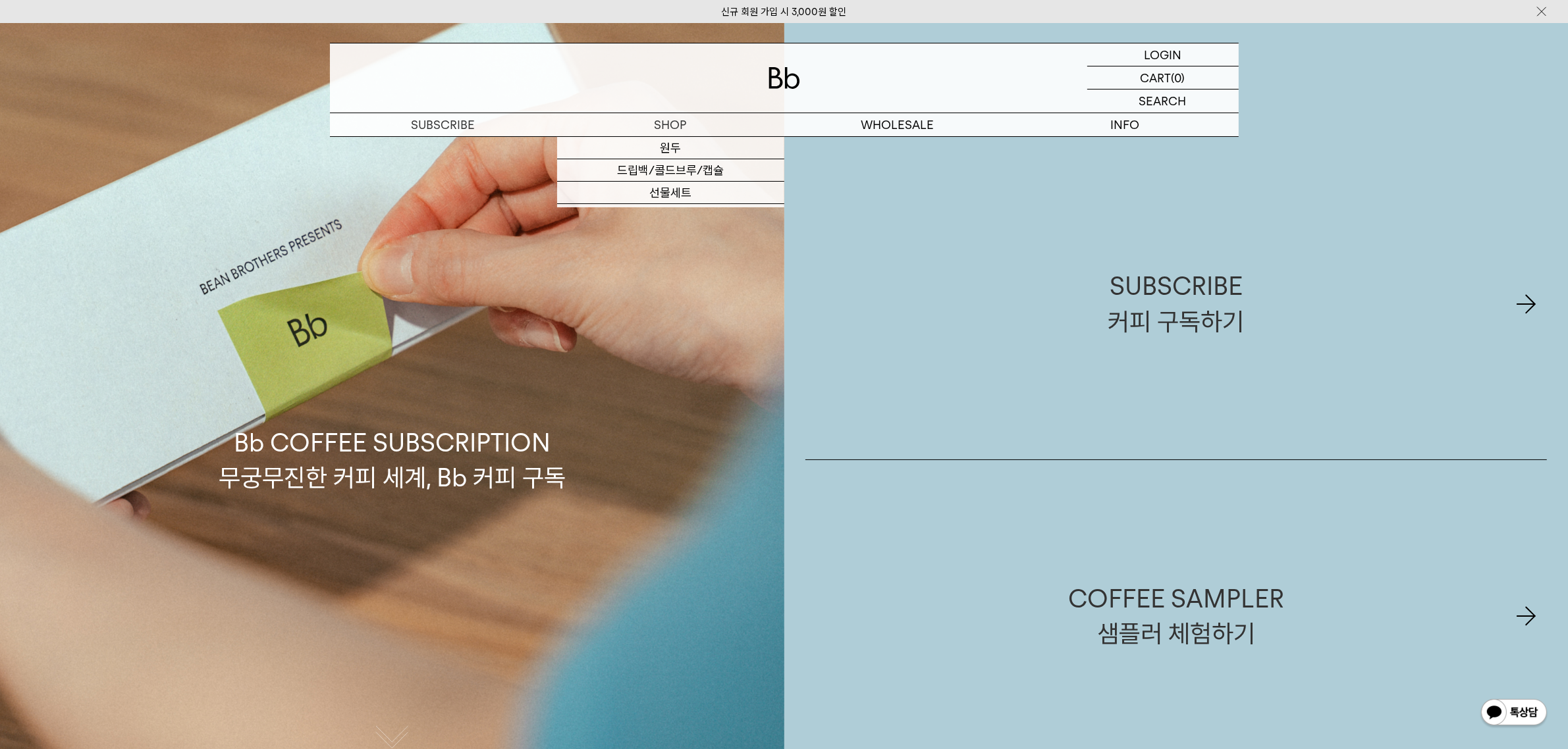
click at [785, 82] on img at bounding box center [785, 78] width 32 height 21
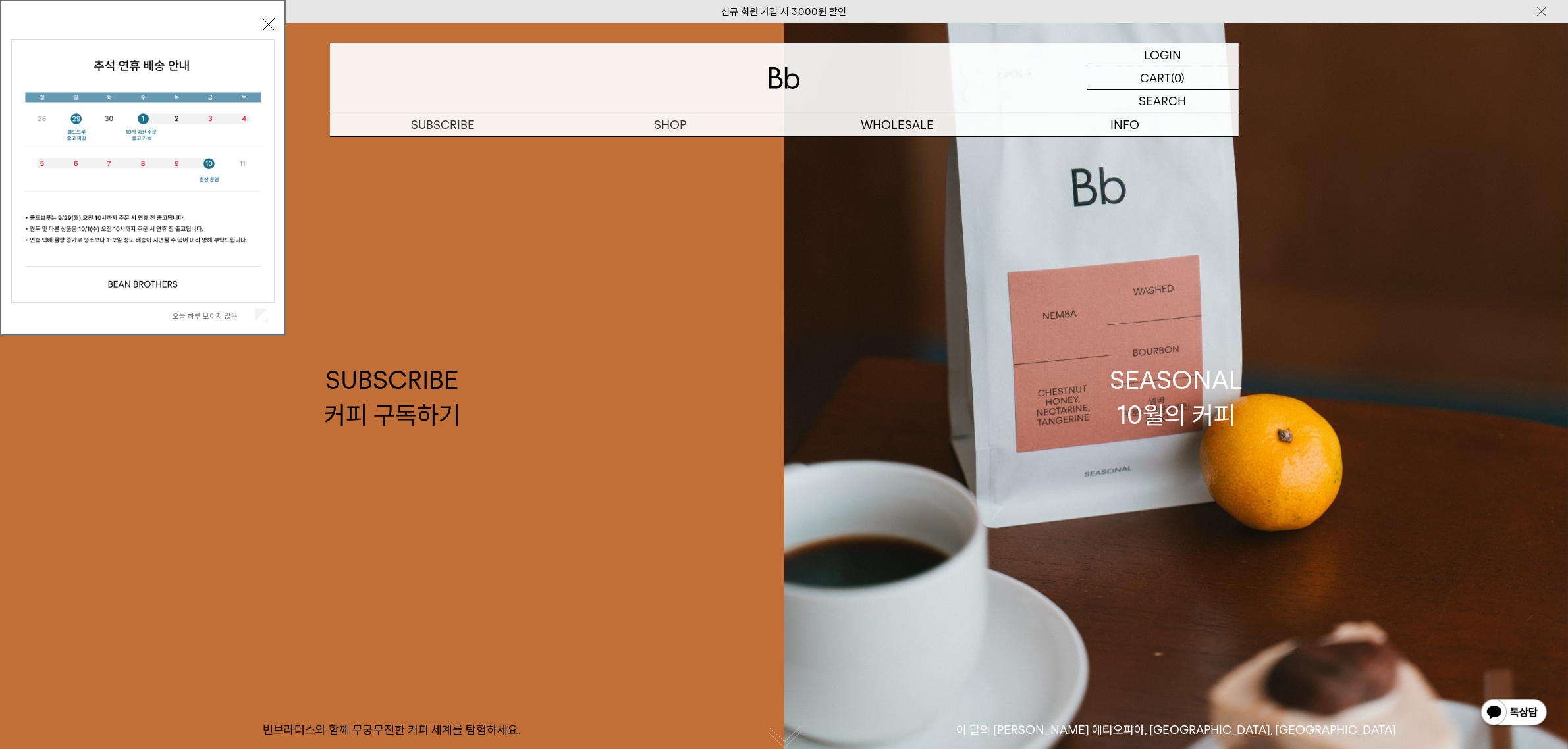
click at [265, 21] on button "닫기" at bounding box center [268, 24] width 12 height 12
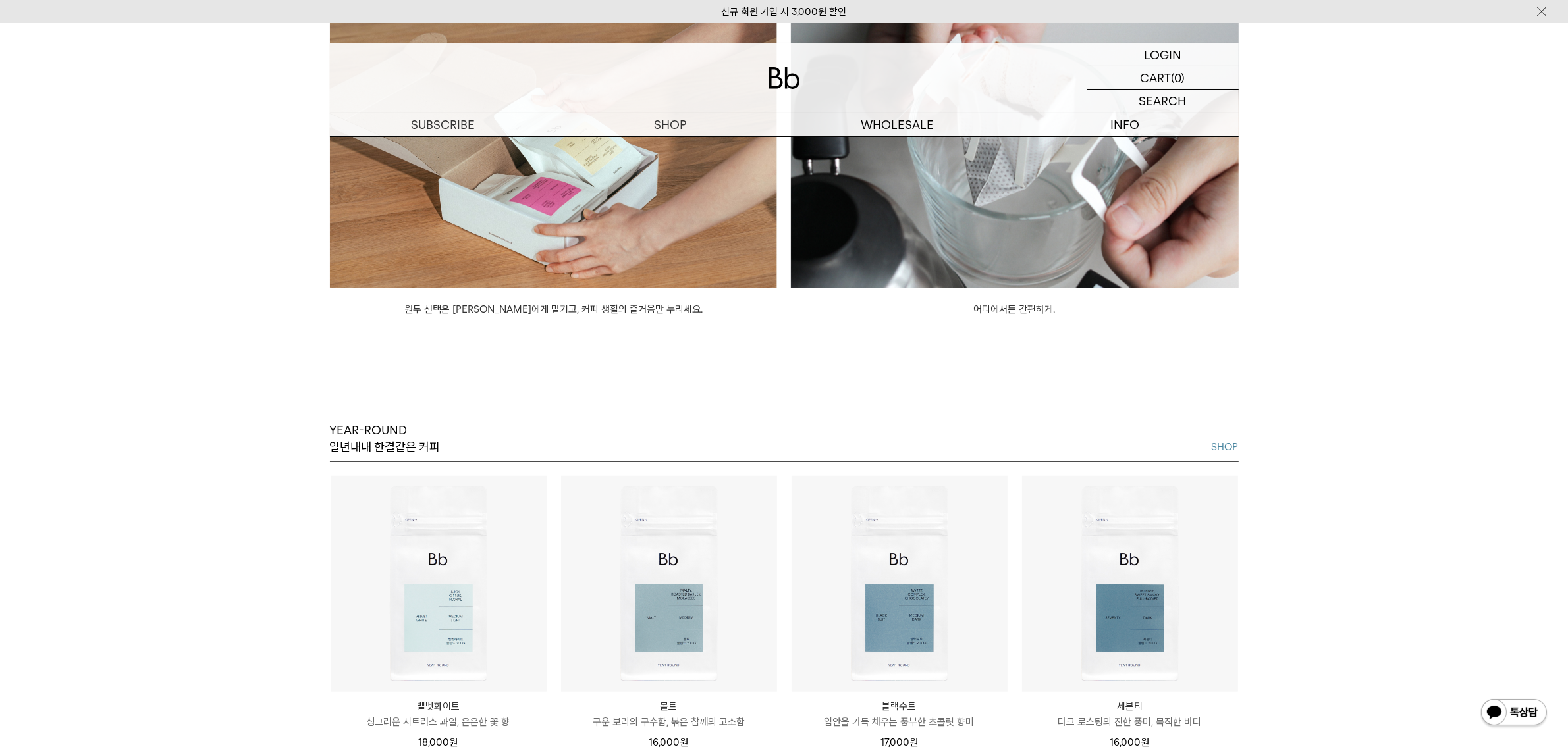
scroll to position [1070, 0]
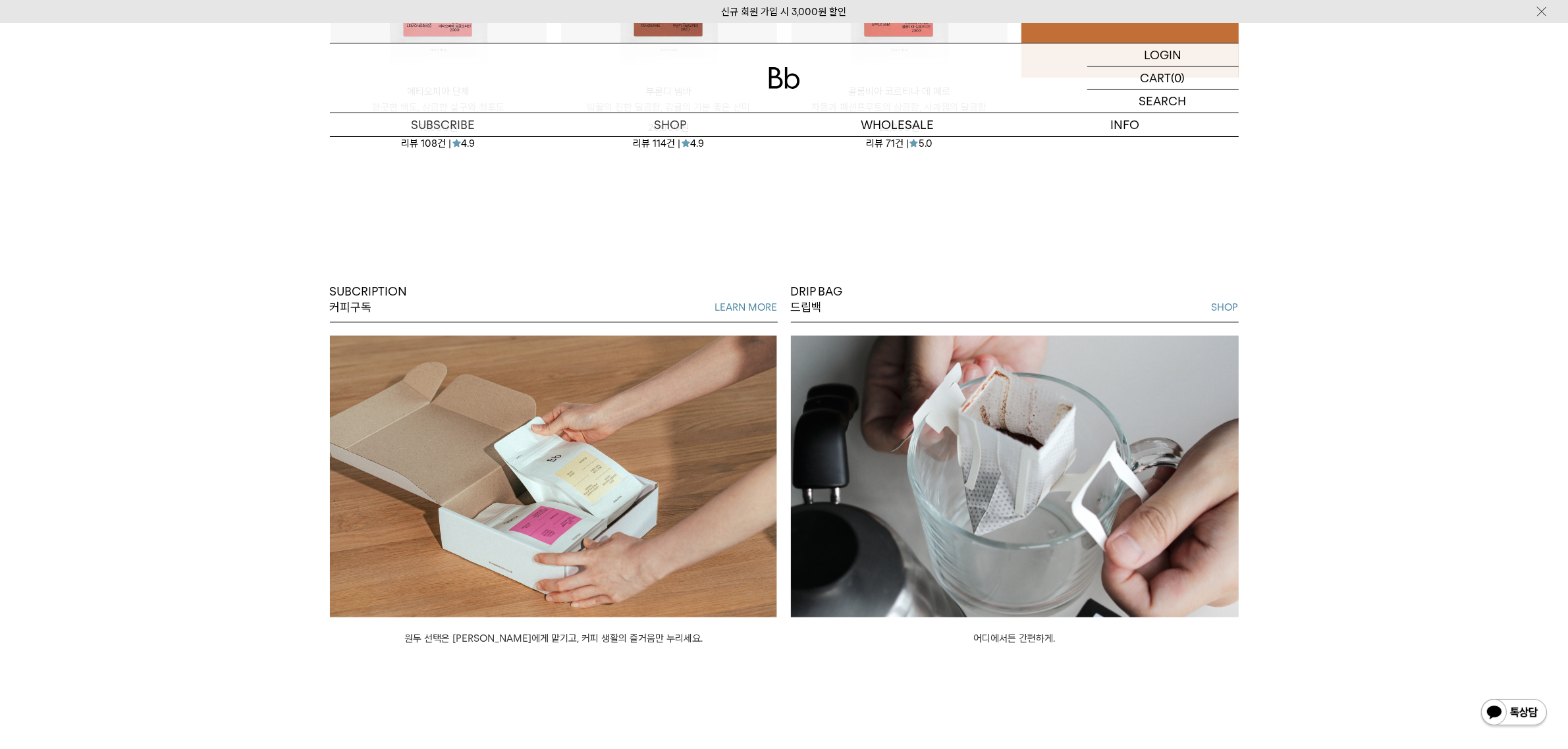
click at [996, 514] on img at bounding box center [1015, 477] width 448 height 282
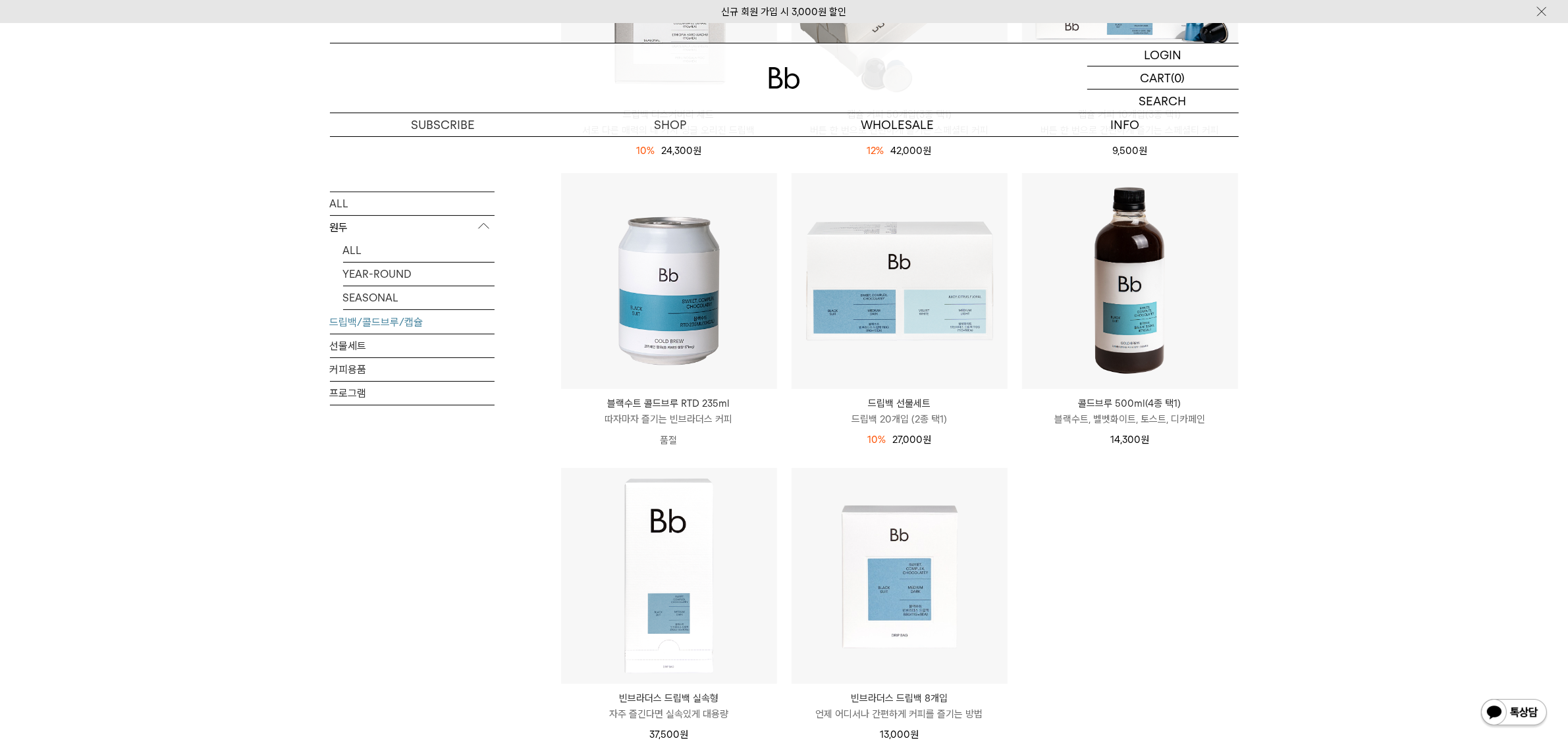
scroll to position [494, 0]
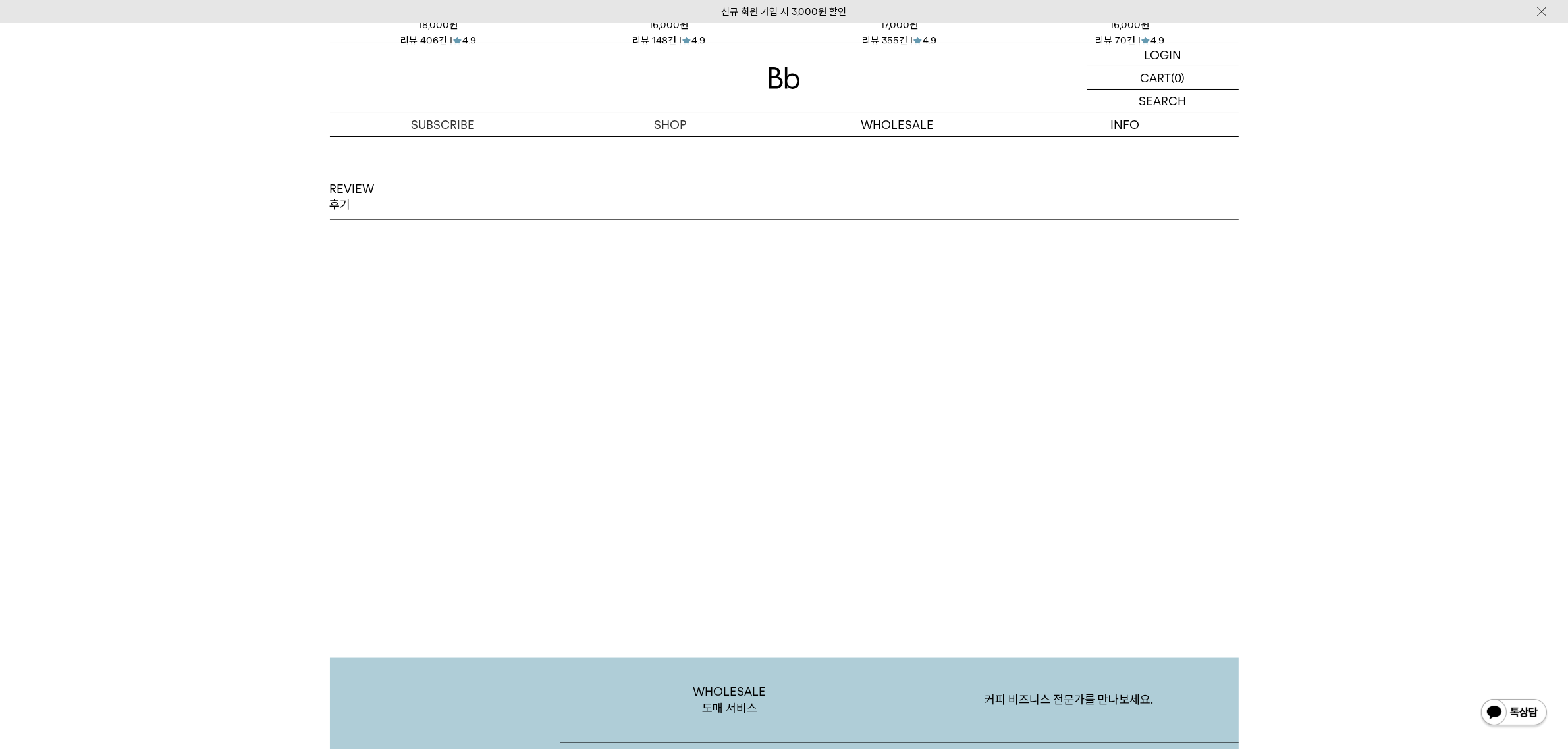
scroll to position [2553, 0]
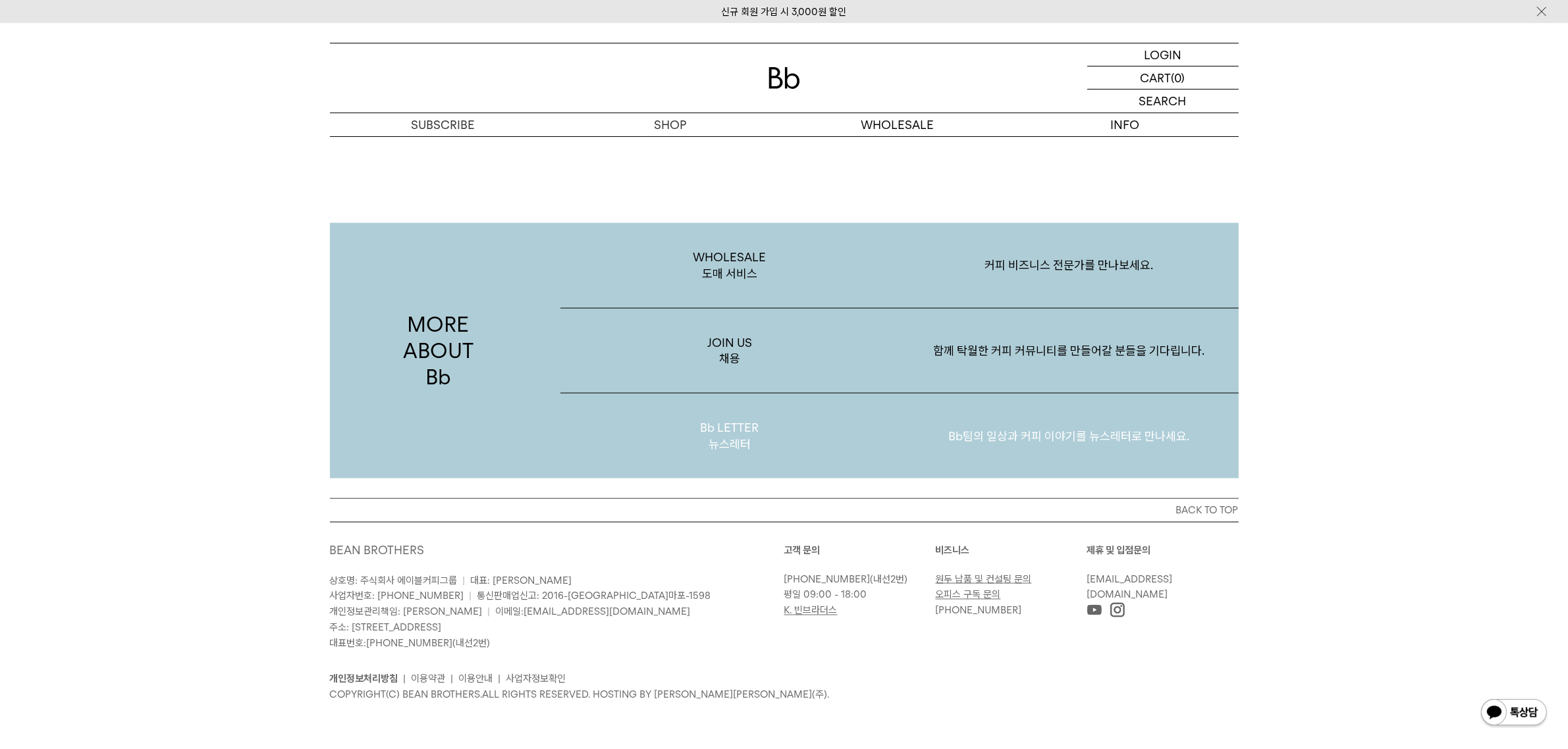
click at [738, 436] on p "Bb LETTER 뉴스레터" at bounding box center [730, 436] width 339 height 85
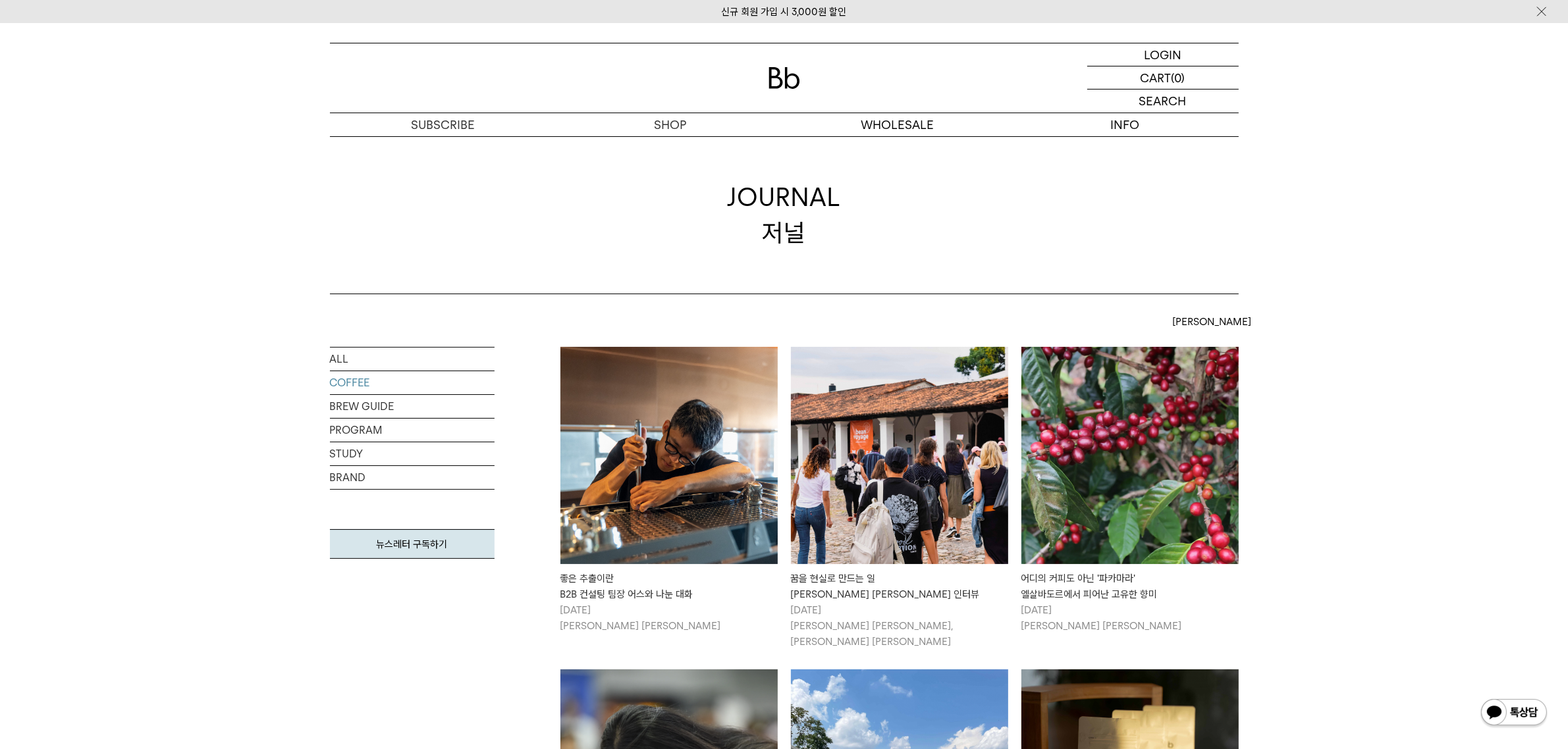
click at [679, 468] on img at bounding box center [669, 456] width 217 height 217
click at [940, 476] on img at bounding box center [900, 456] width 217 height 217
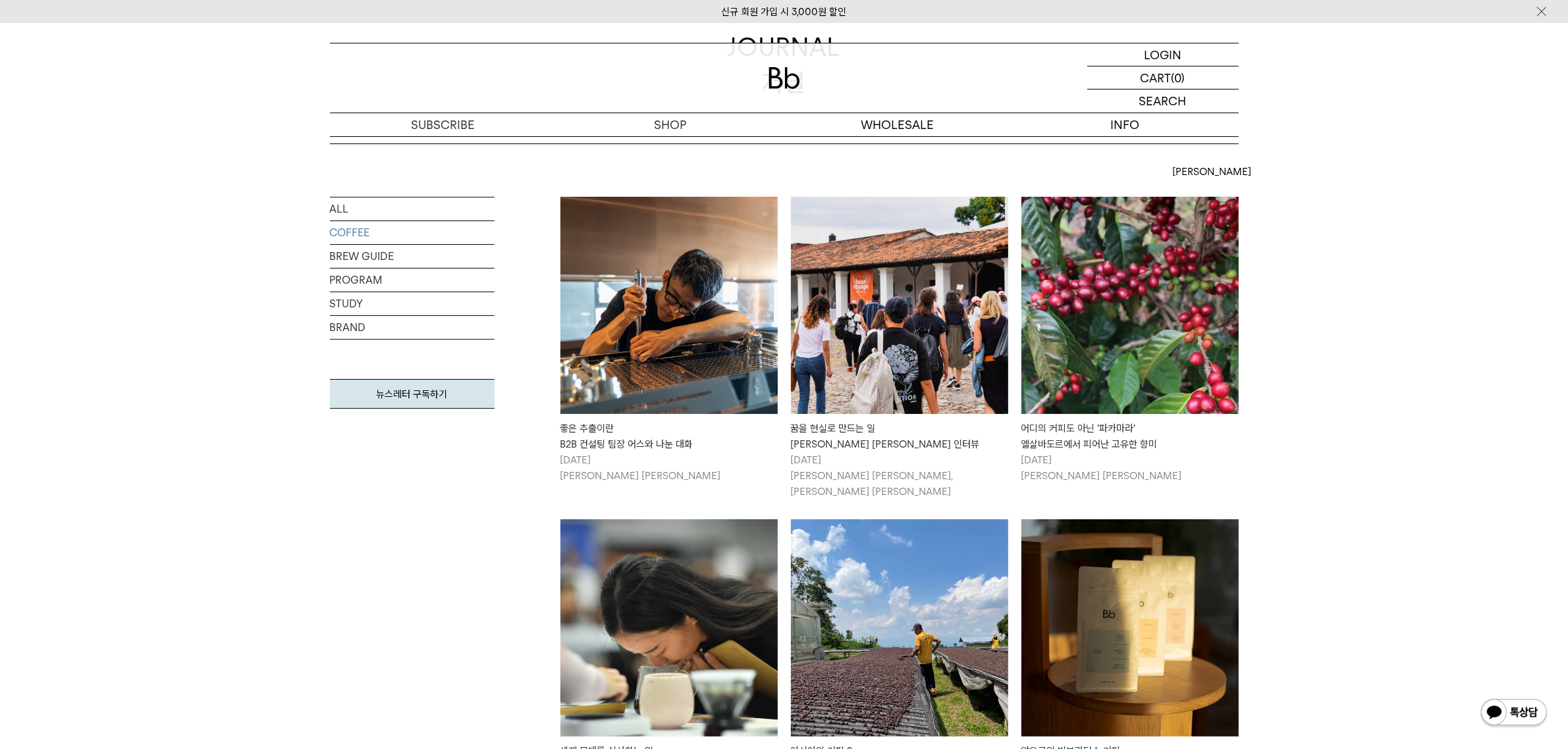
scroll to position [165, 0]
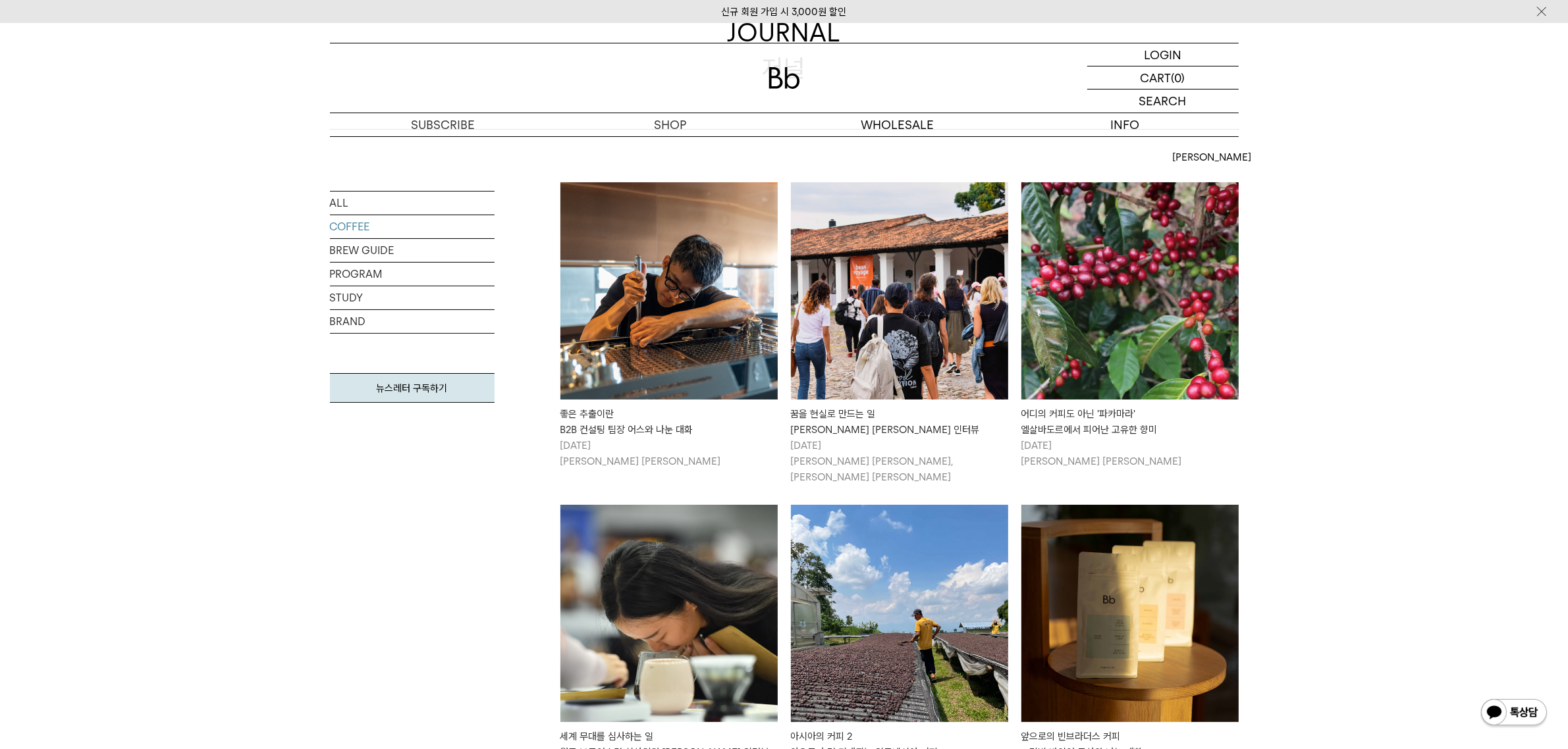
click at [1102, 357] on img at bounding box center [1130, 291] width 217 height 217
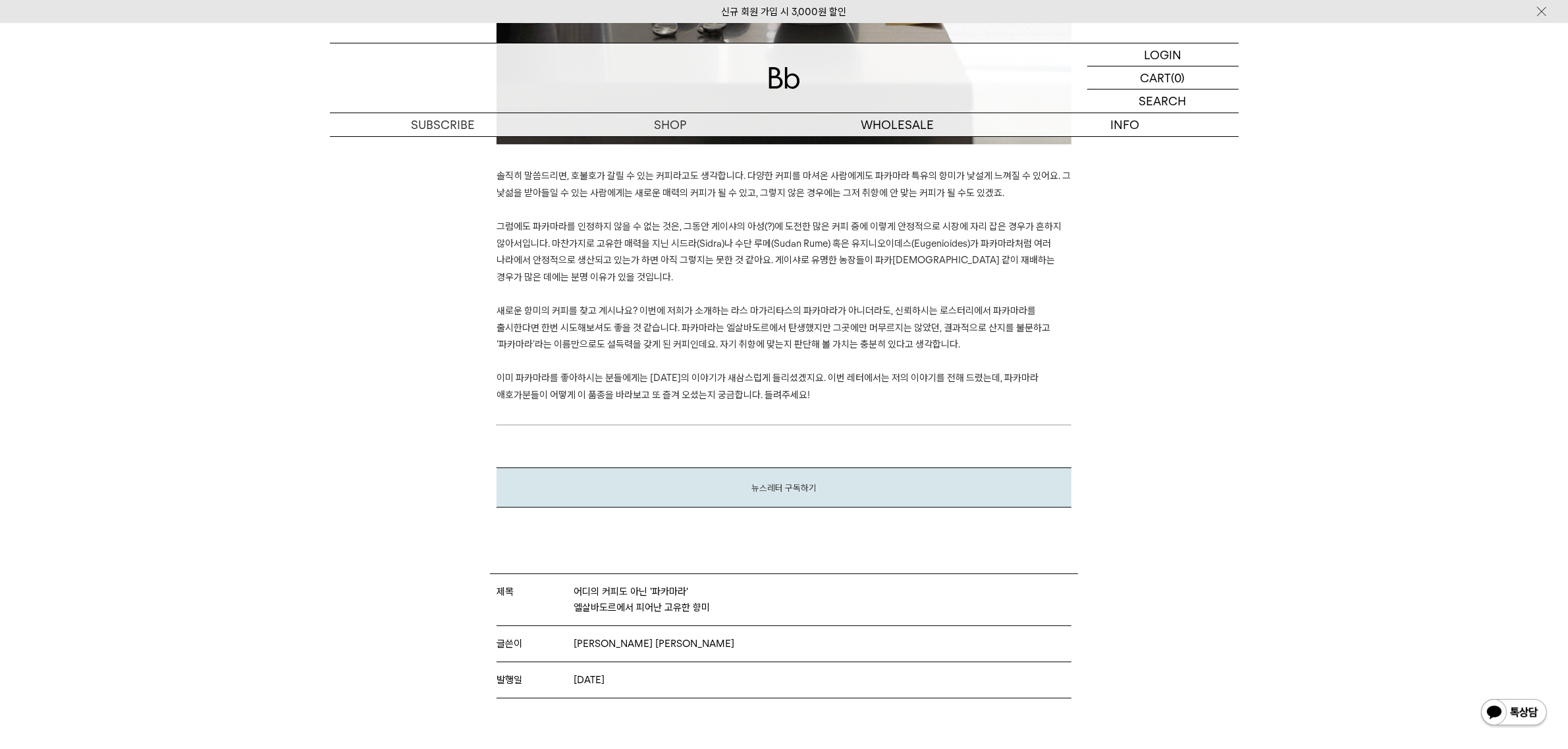
scroll to position [4794, 0]
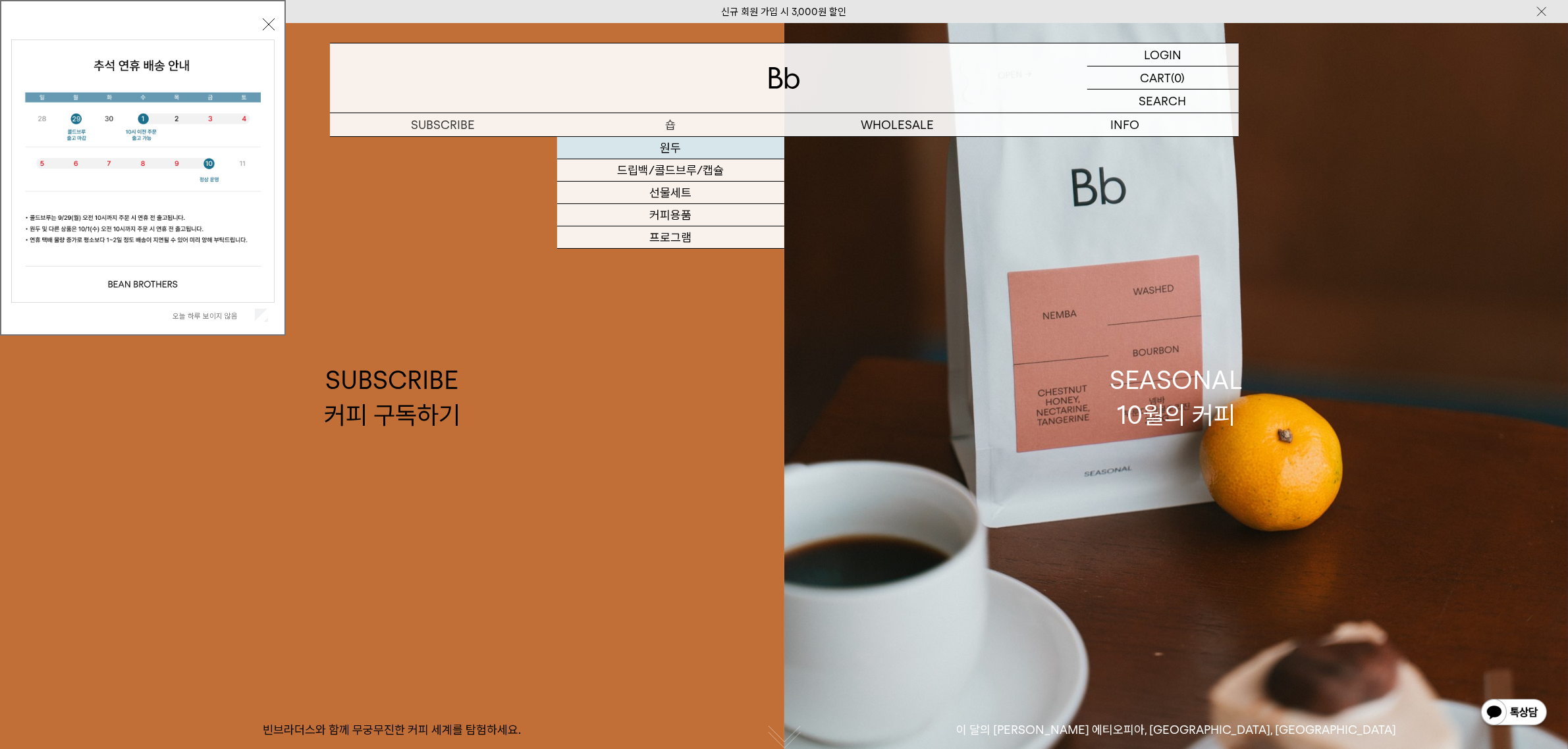
click at [671, 147] on link "원두" at bounding box center [671, 148] width 228 height 22
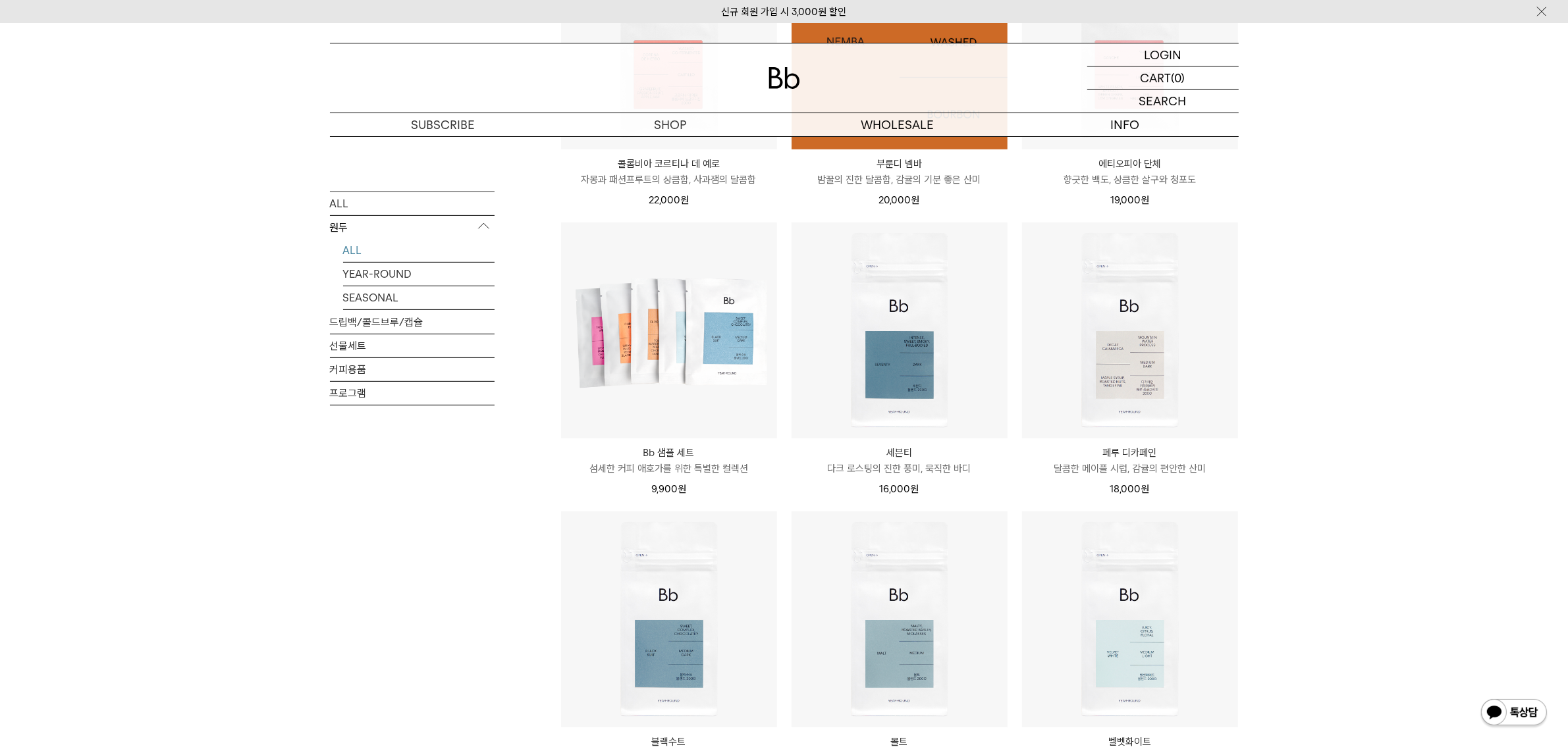
scroll to position [411, 0]
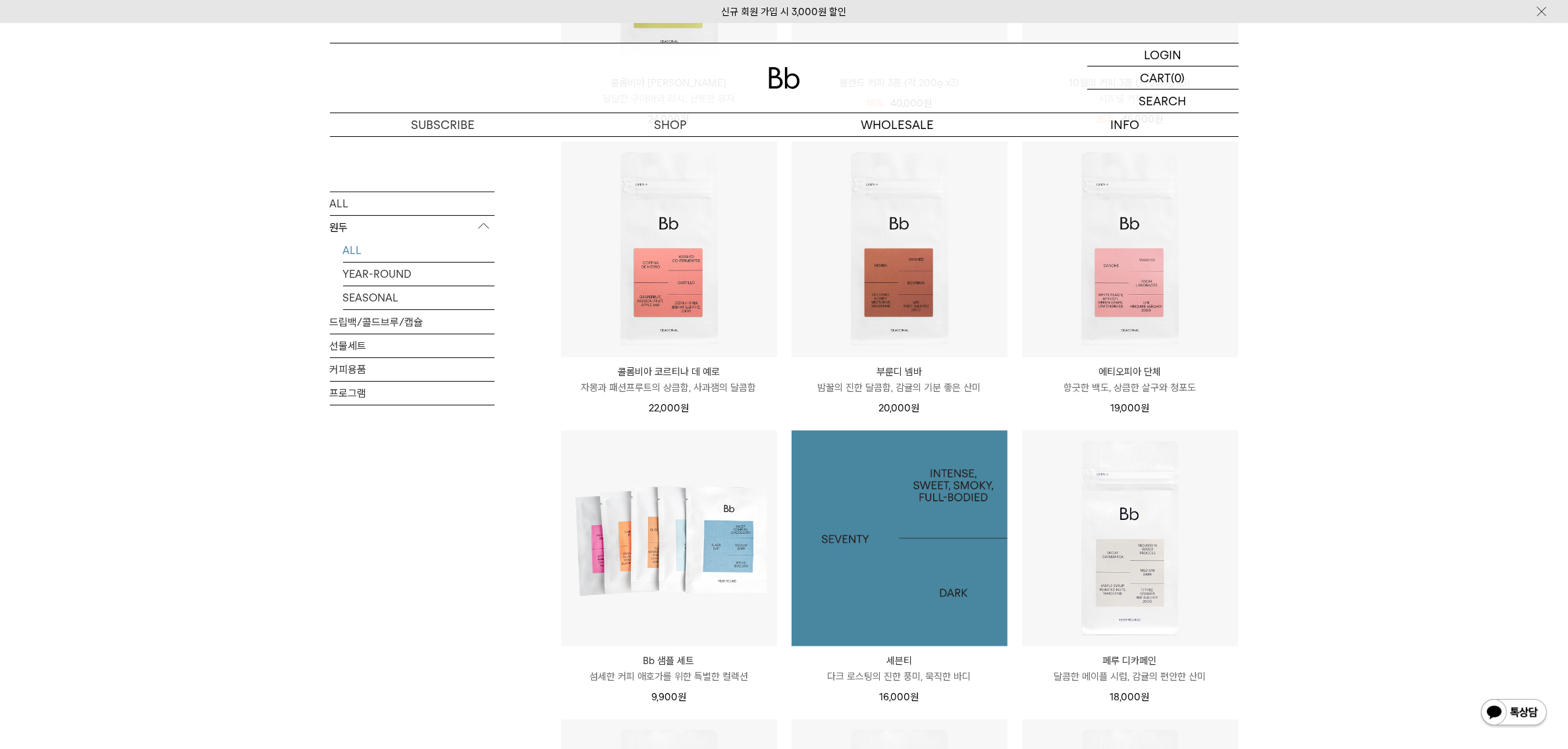
click at [917, 507] on img at bounding box center [900, 538] width 216 height 216
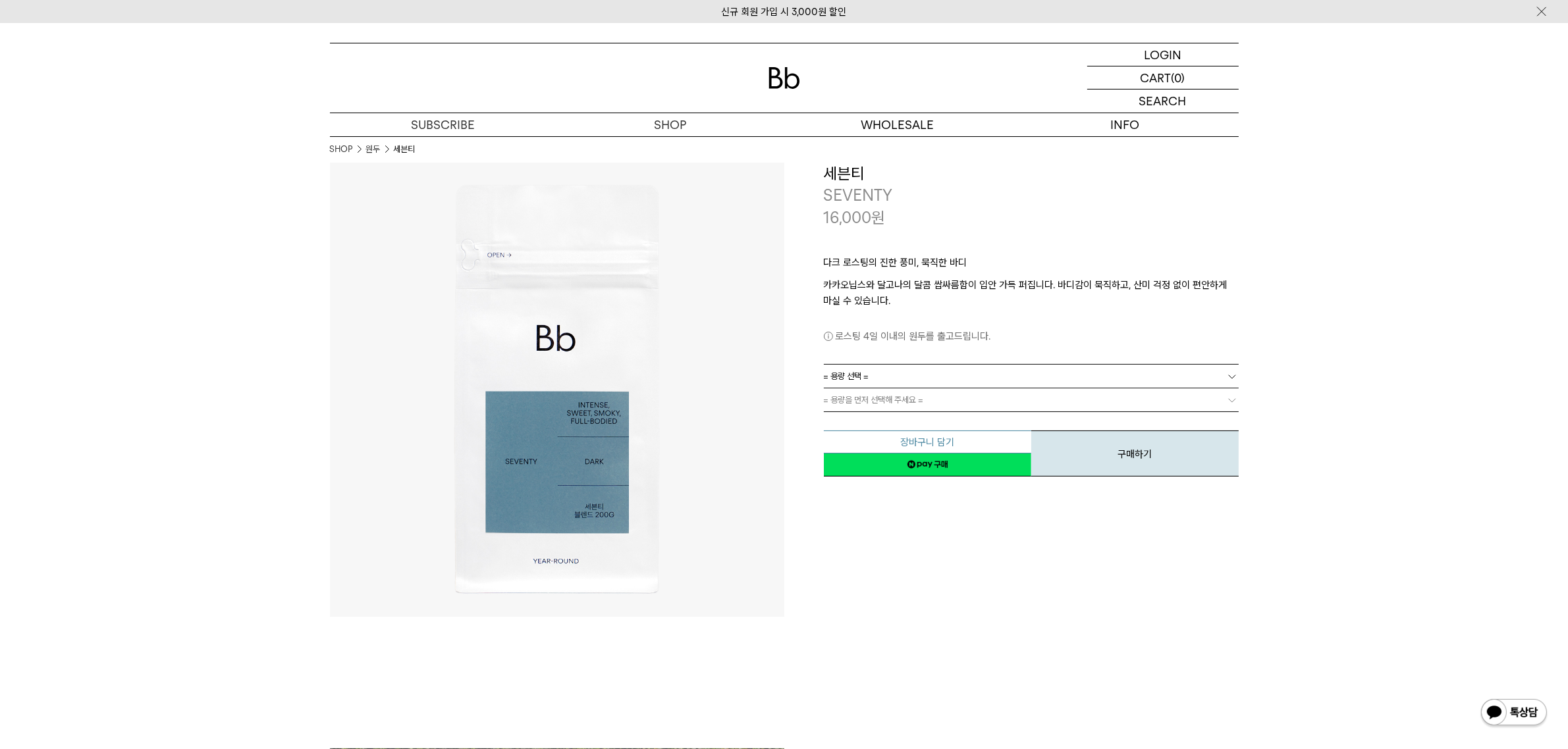
click at [927, 436] on button "장바구니 담기" at bounding box center [927, 441] width 208 height 23
click at [893, 386] on link "= 용량 선택 =" at bounding box center [1031, 376] width 415 height 23
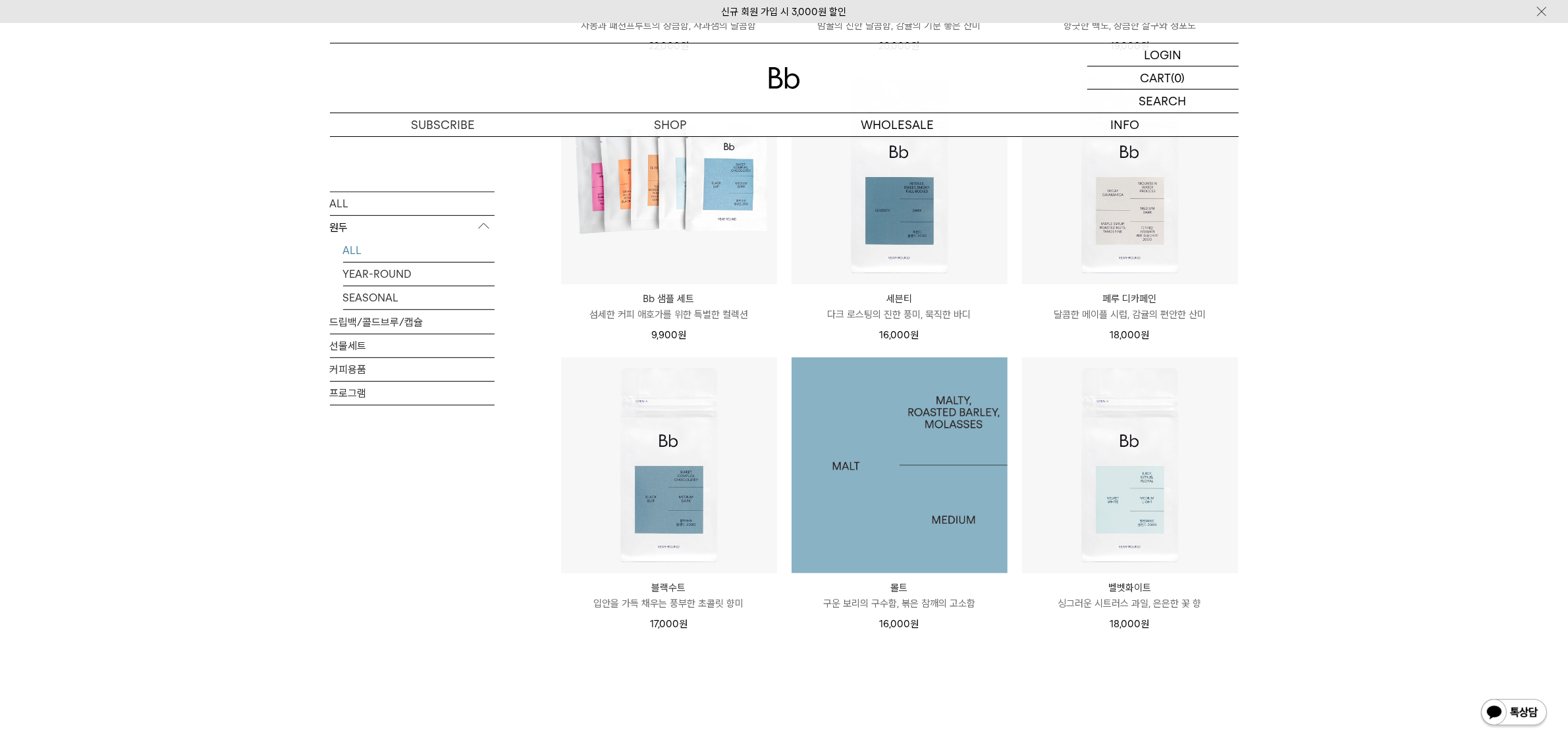
scroll to position [741, 0]
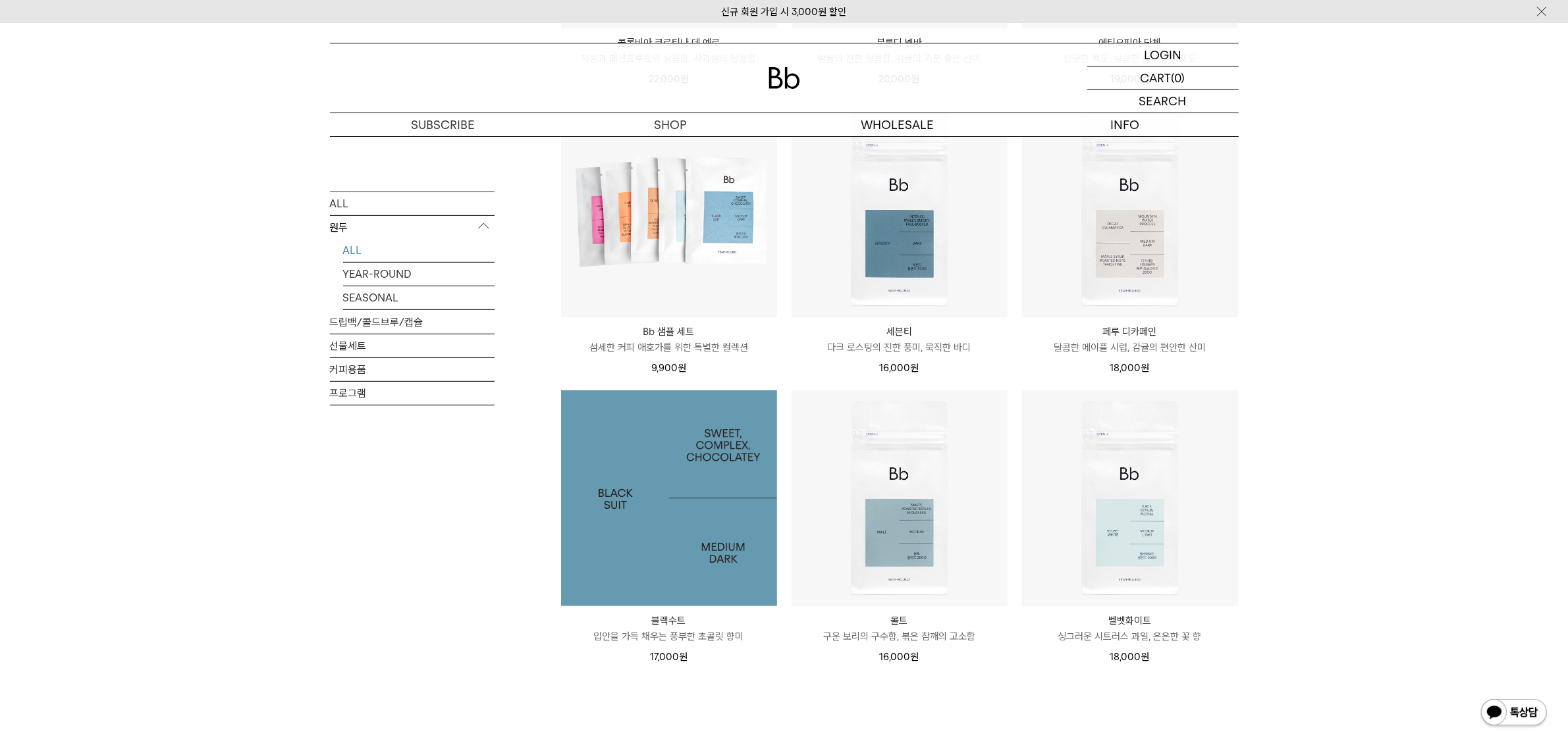
click at [644, 512] on img at bounding box center [669, 499] width 216 height 216
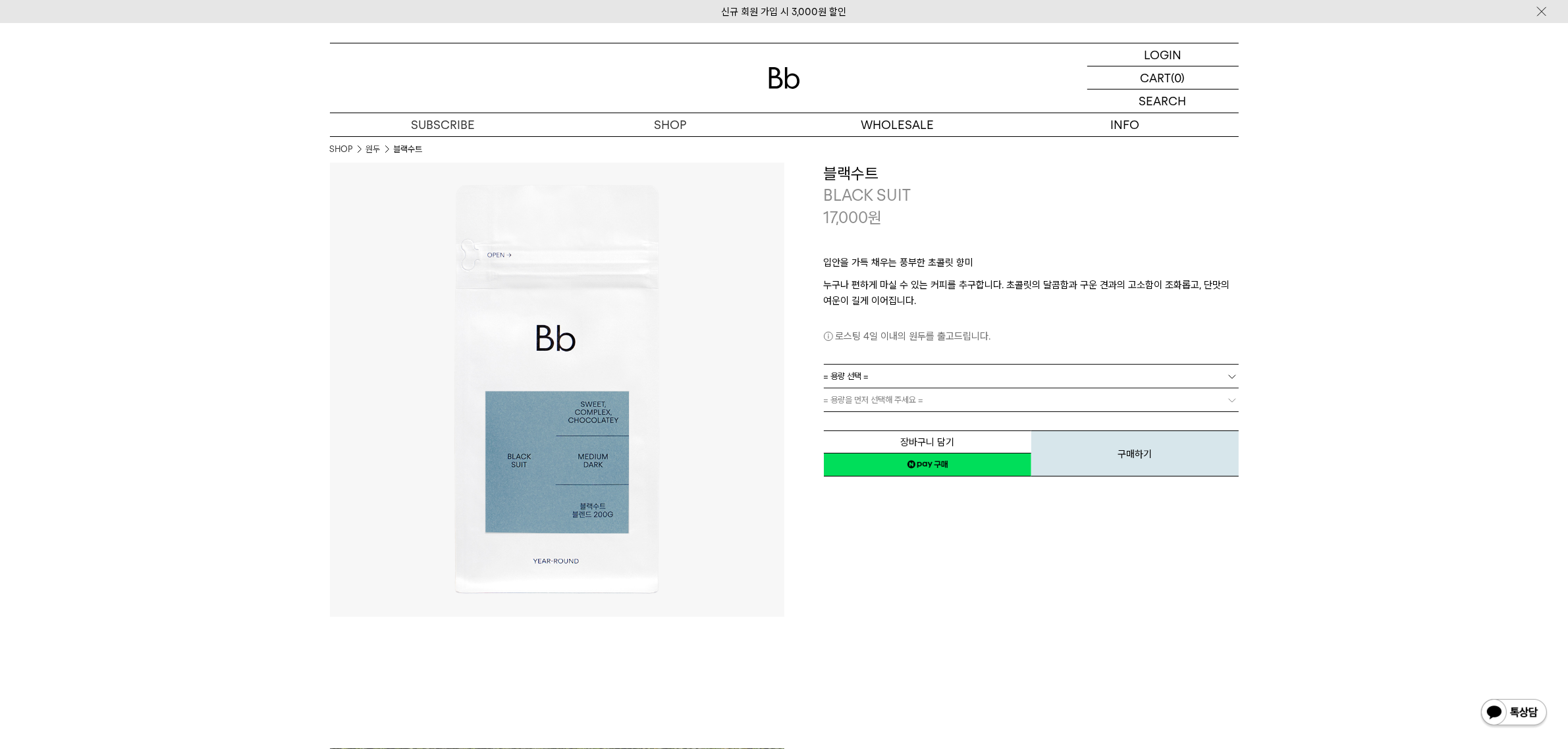
click at [976, 380] on link "= 용량 선택 =" at bounding box center [1031, 376] width 415 height 23
